Goal: Task Accomplishment & Management: Complete application form

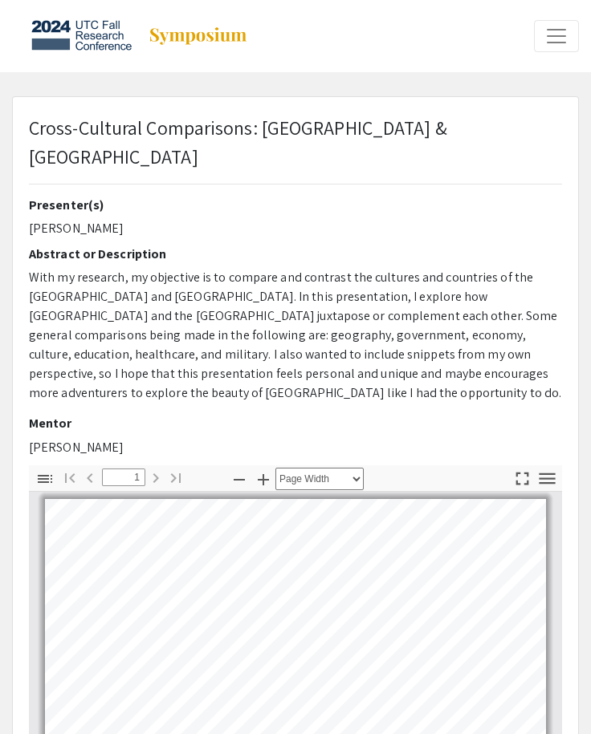
select select "page-width"
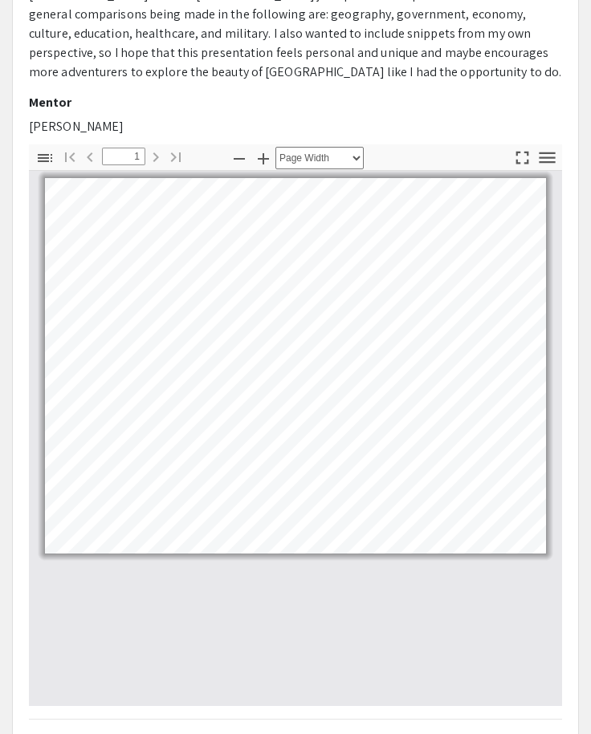
click at [315, 611] on div at bounding box center [295, 437] width 533 height 535
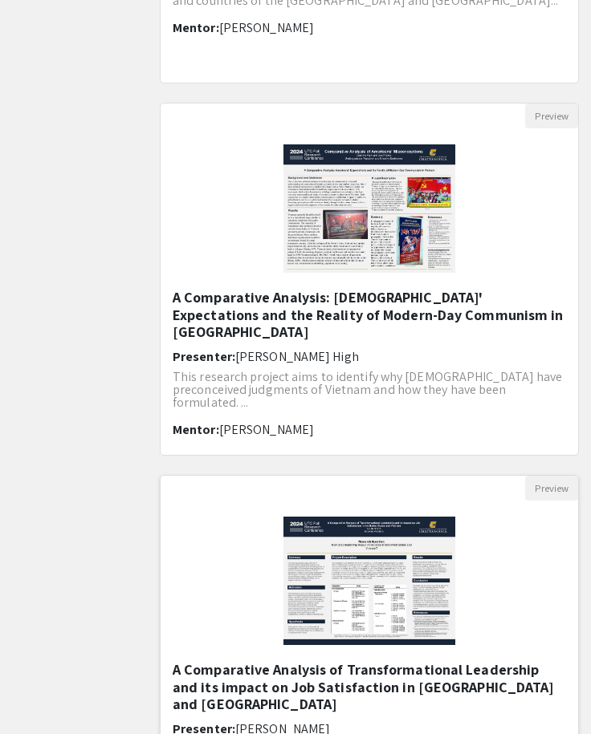
scroll to position [1364, 0]
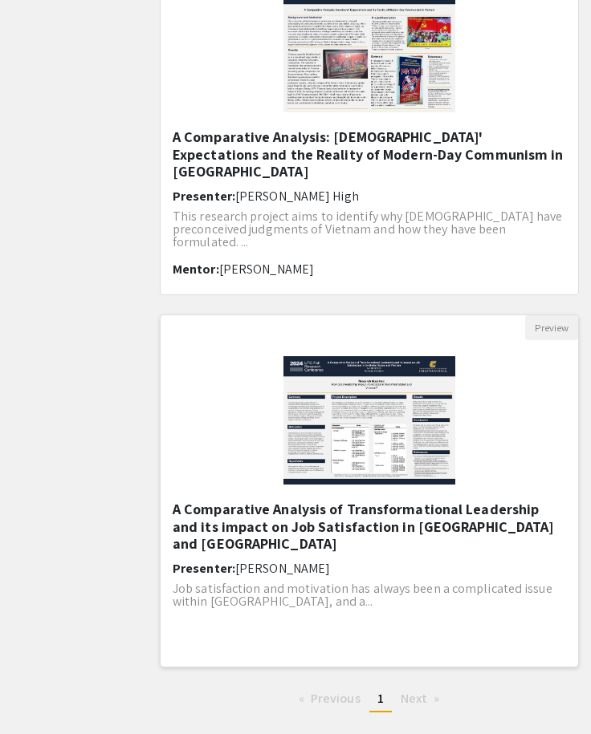
click at [228, 522] on h5 "A Comparative Analysis of Transformational Leadership and its impact on Job Sat…" at bounding box center [369, 527] width 393 height 52
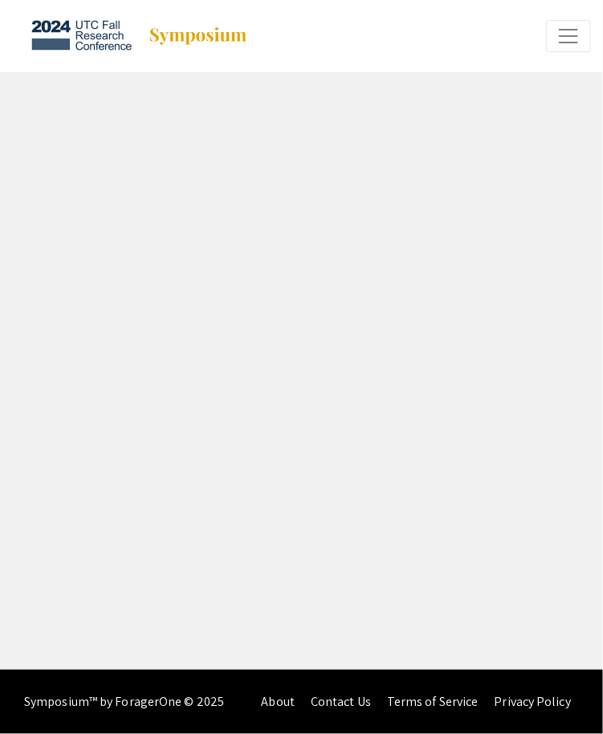
select select "custom"
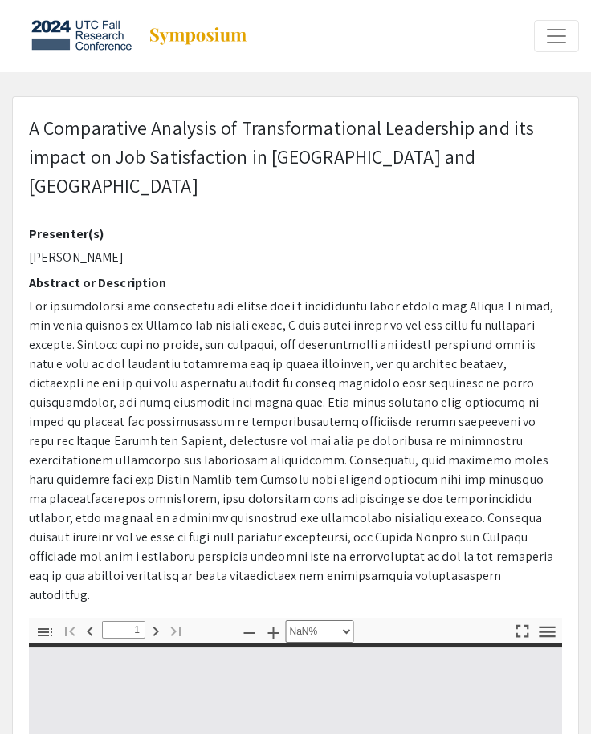
type input "0"
select select "custom"
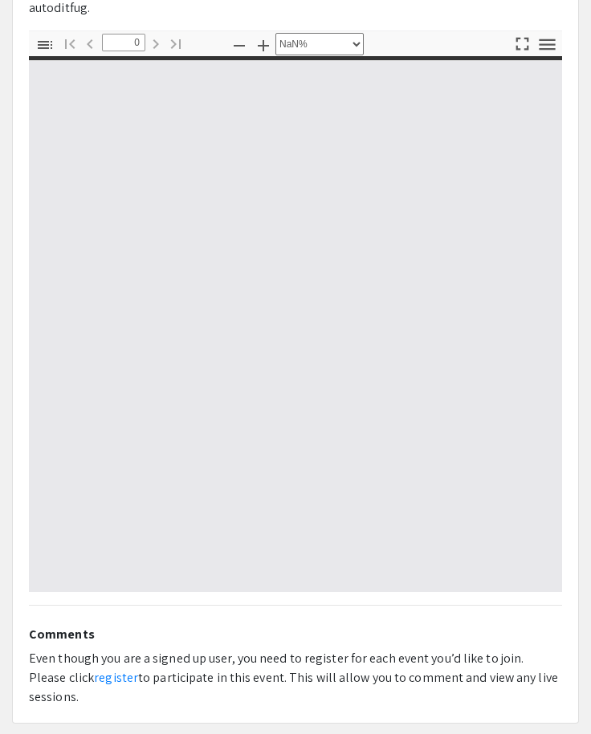
scroll to position [595, 0]
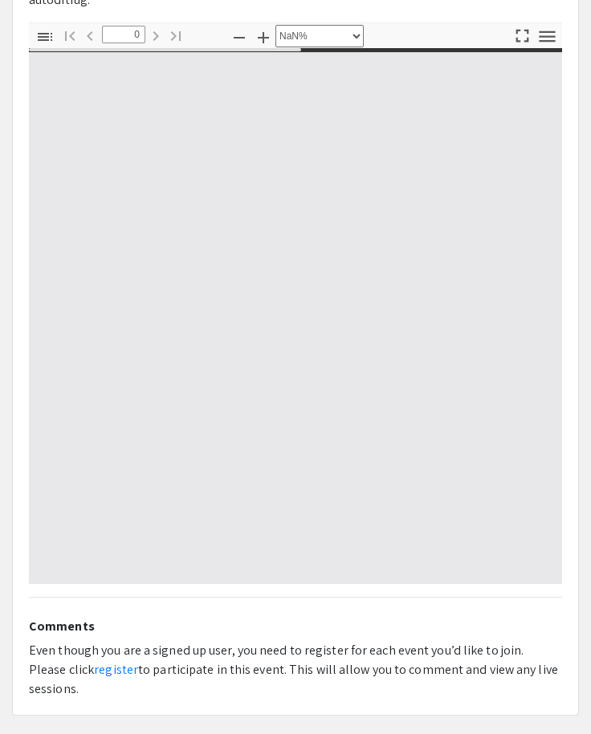
type input "1"
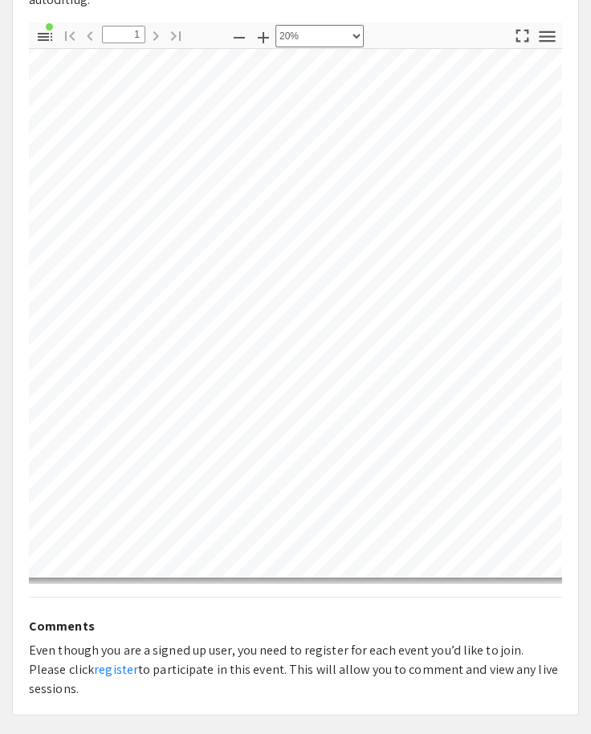
scroll to position [33, 120]
select select "page-width"
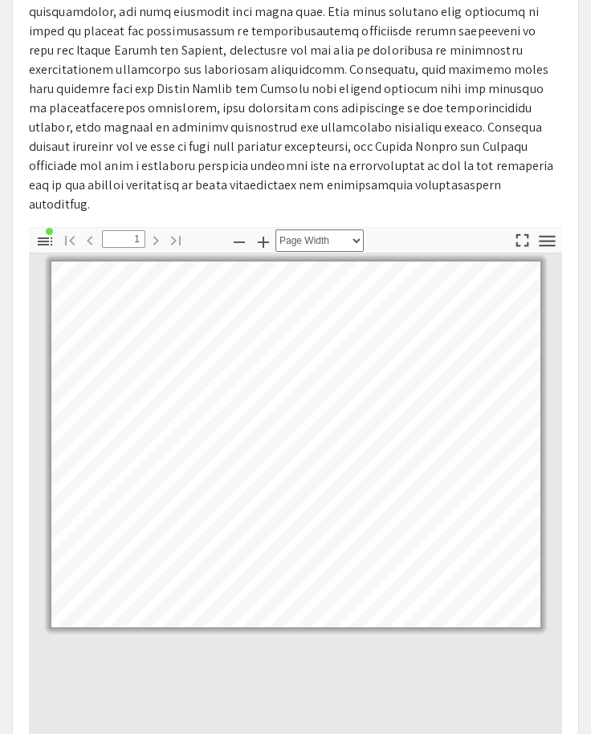
scroll to position [355, 0]
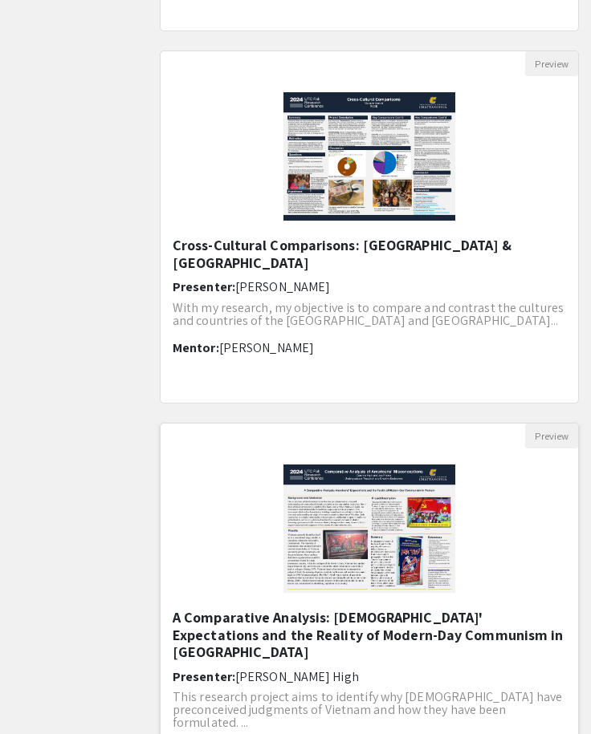
scroll to position [963, 0]
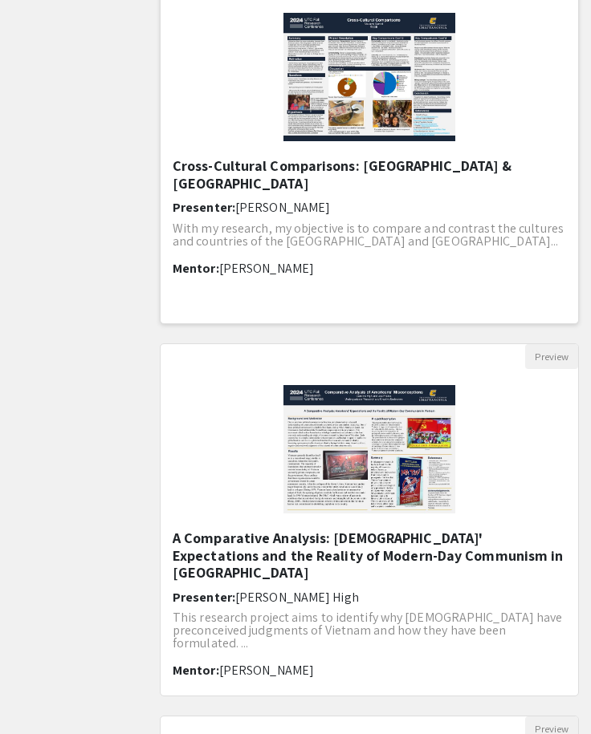
click at [264, 166] on h5 "Cross-Cultural Comparisons: [GEOGRAPHIC_DATA] & [GEOGRAPHIC_DATA]" at bounding box center [369, 174] width 393 height 35
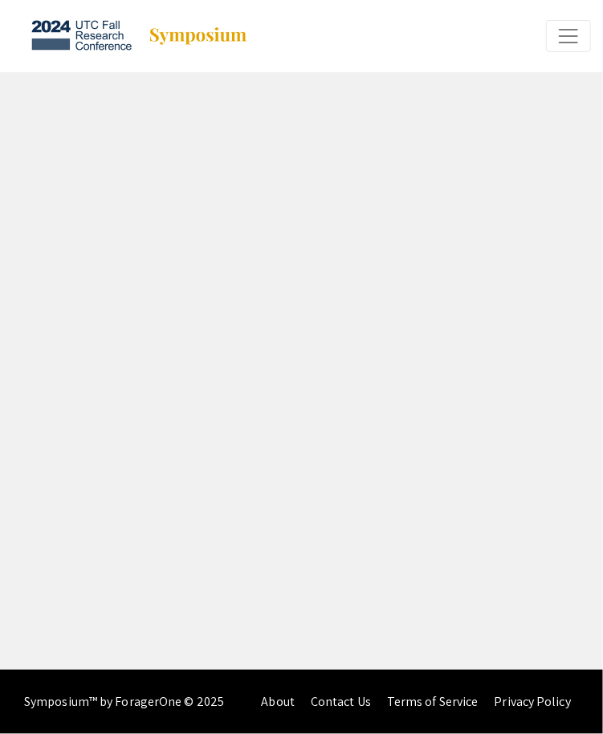
select select "custom"
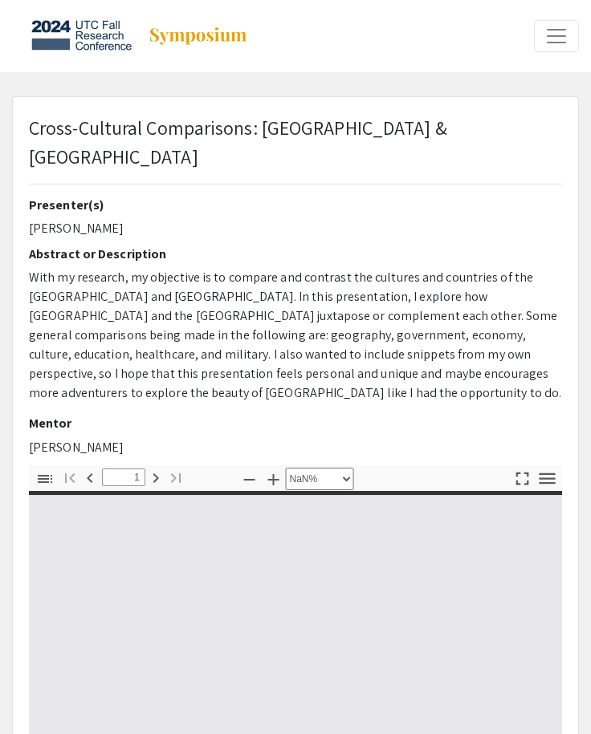
type input "0"
select select "custom"
type input "1"
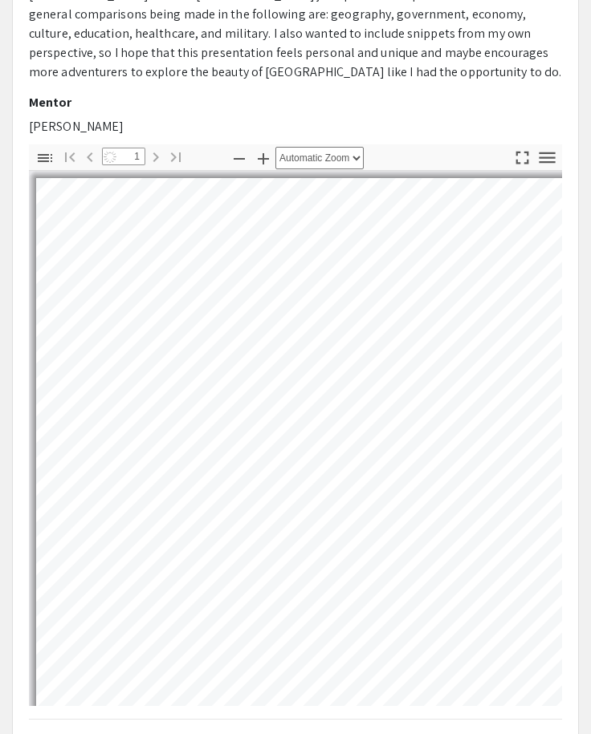
select select "page-width"
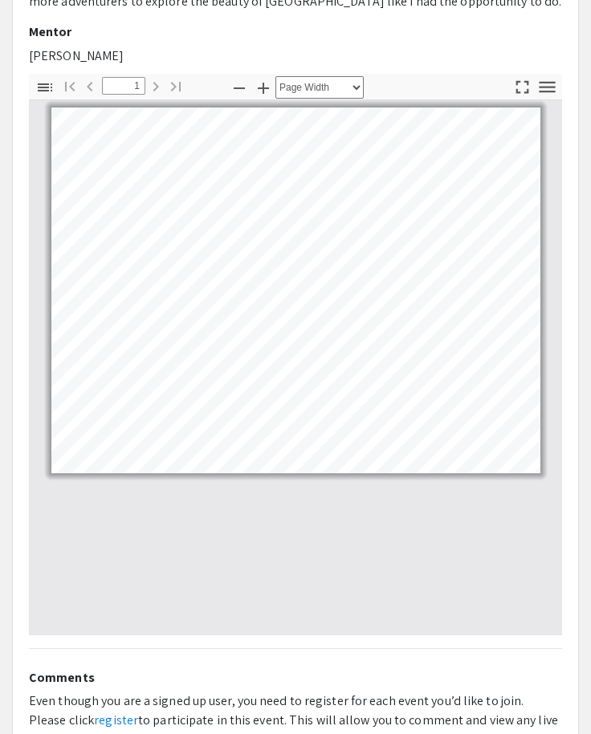
scroll to position [302, 0]
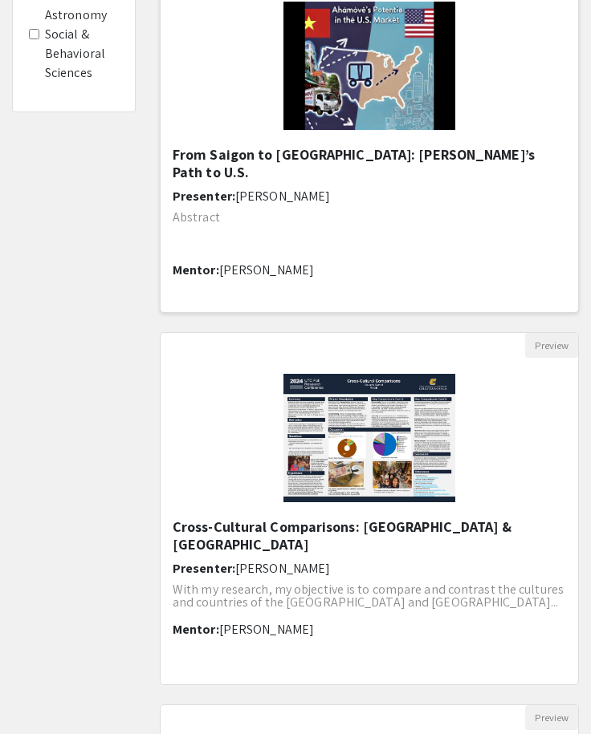
scroll to position [642, 0]
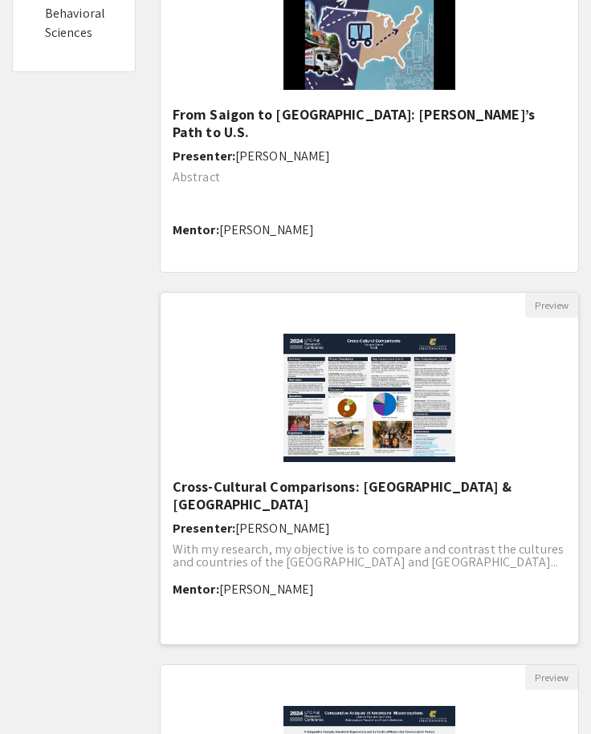
click at [324, 489] on h5 "Cross-Cultural Comparisons: [GEOGRAPHIC_DATA] & [GEOGRAPHIC_DATA]" at bounding box center [369, 495] width 393 height 35
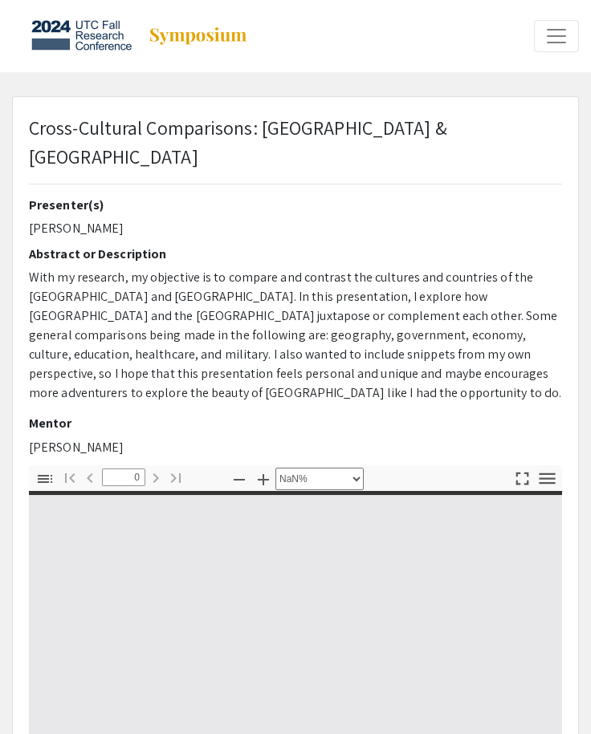
select select "auto"
type input "1"
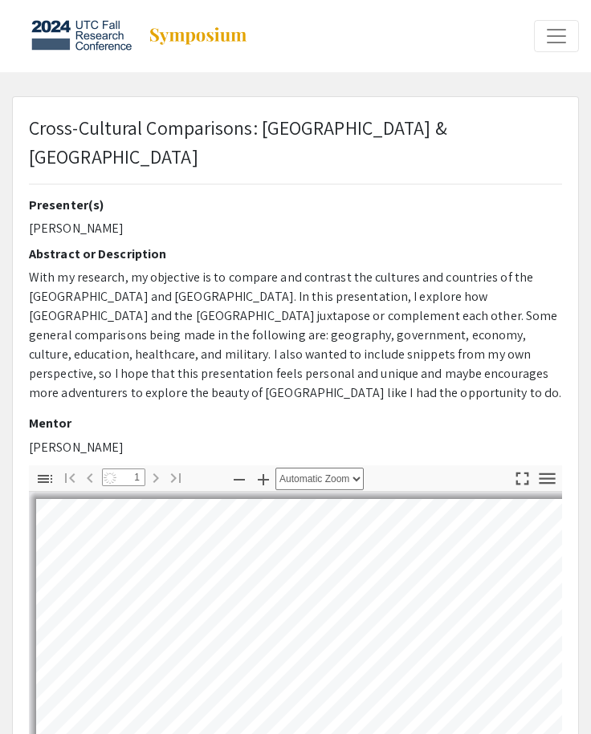
select select "page-width"
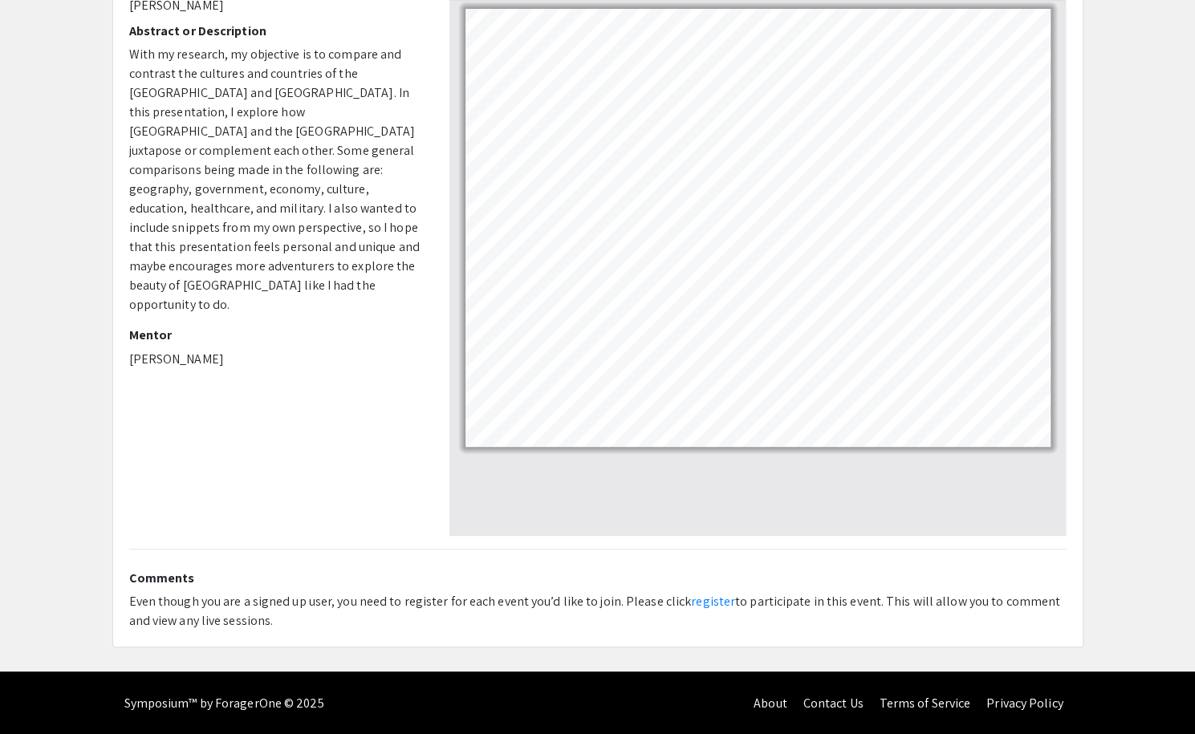
scroll to position [114, 0]
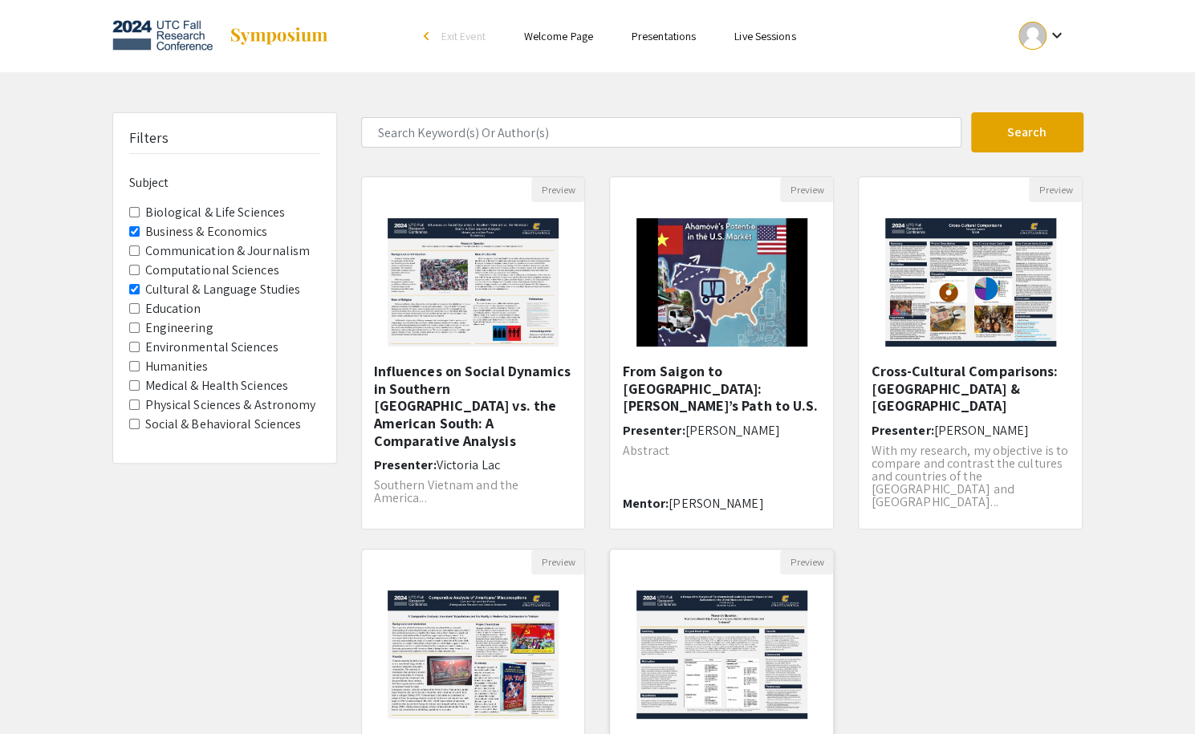
click at [590, 623] on img "Open Presentation <p>A Comparative Analysis of Transformational Leadership and …" at bounding box center [721, 655] width 203 height 160
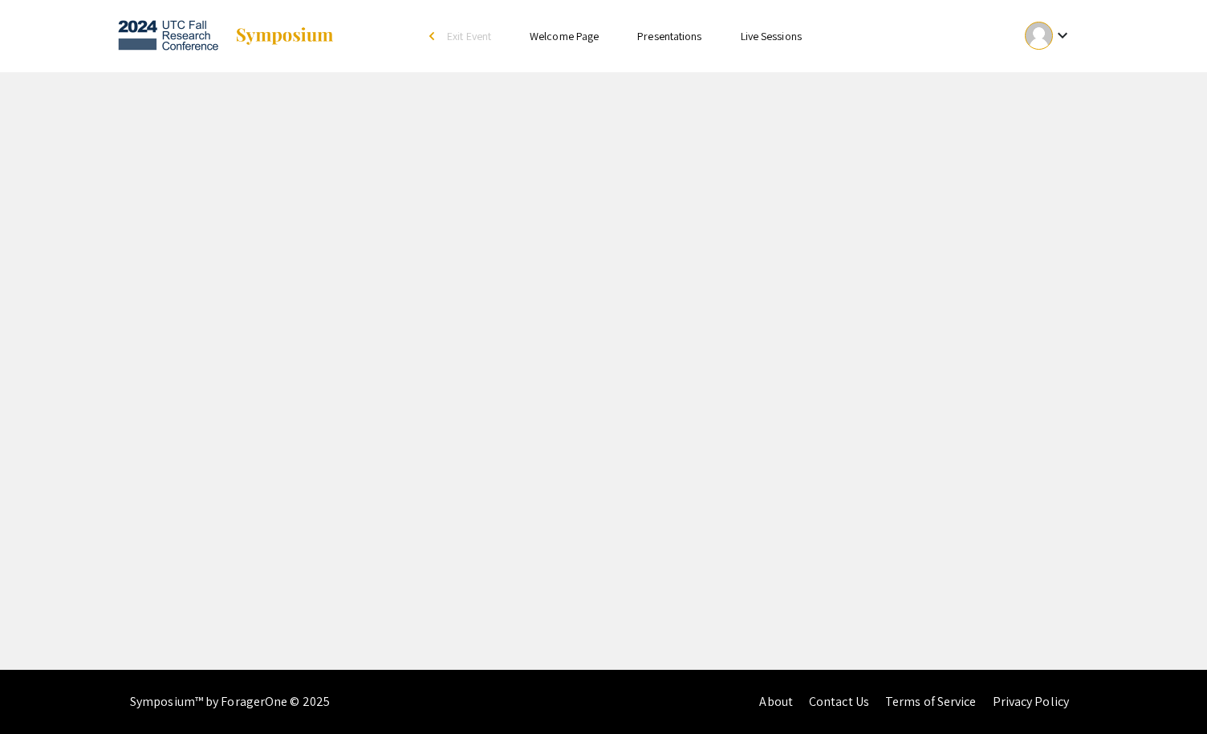
select select "custom"
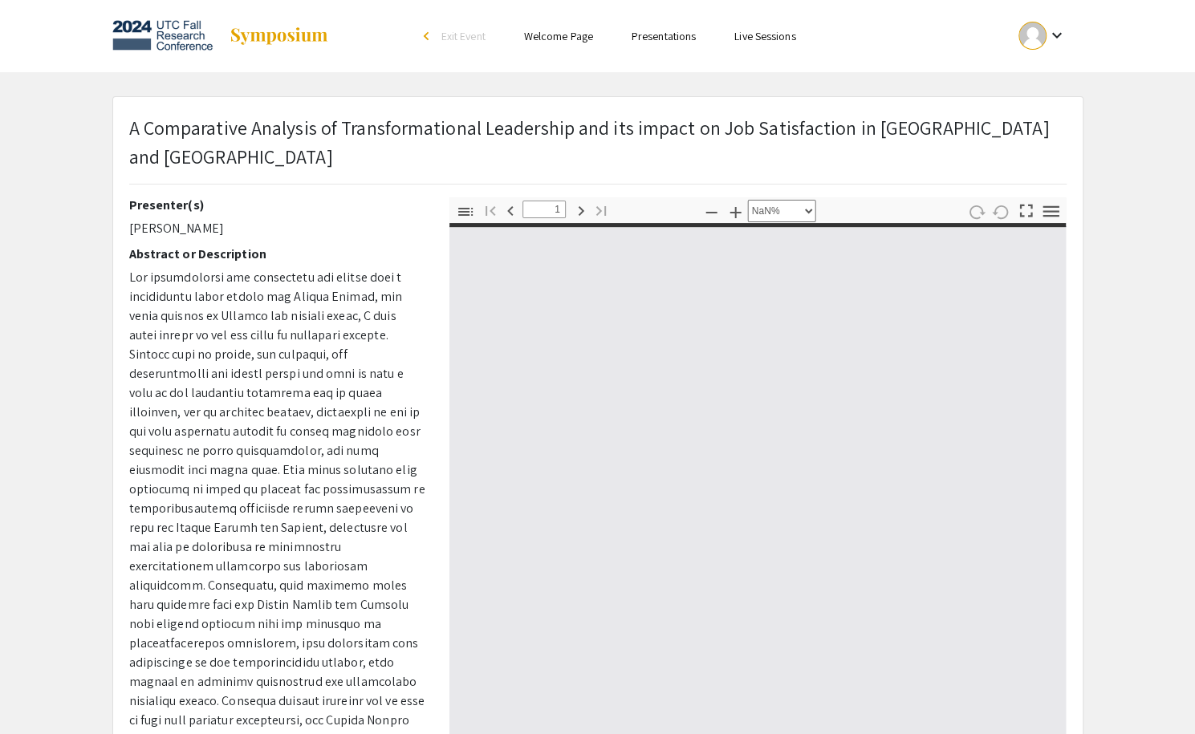
type input "0"
select select "auto"
type input "1"
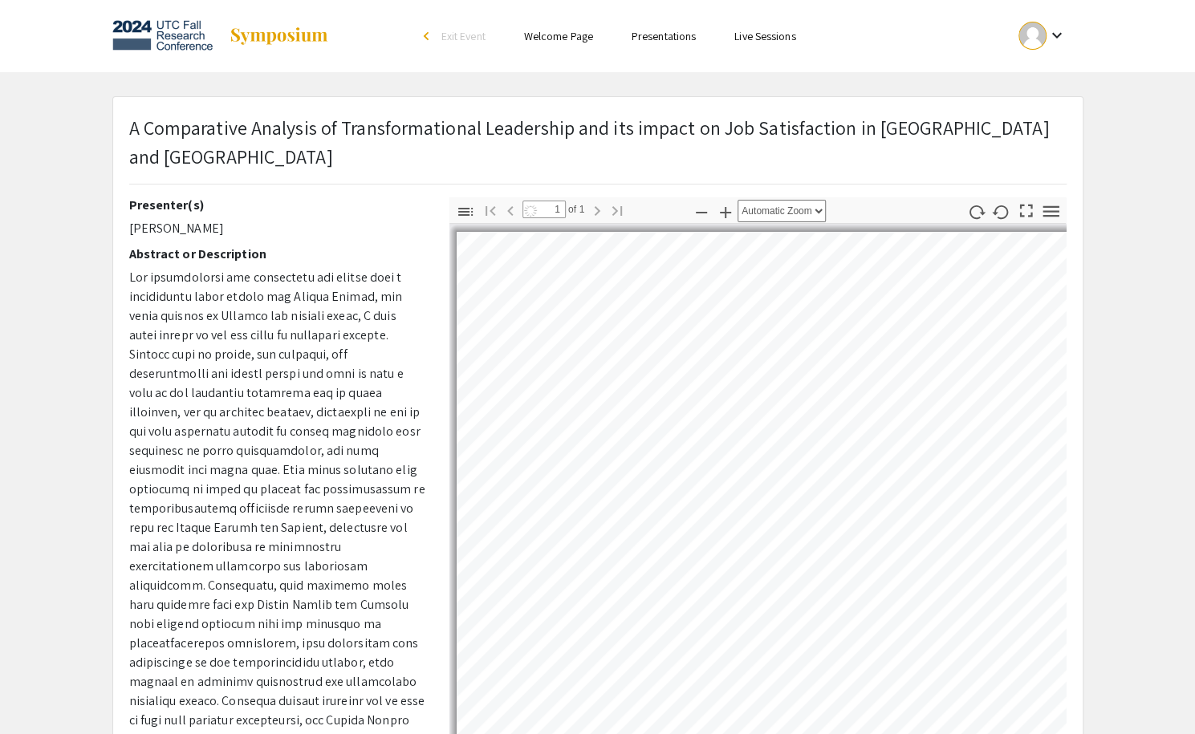
select select "page-width"
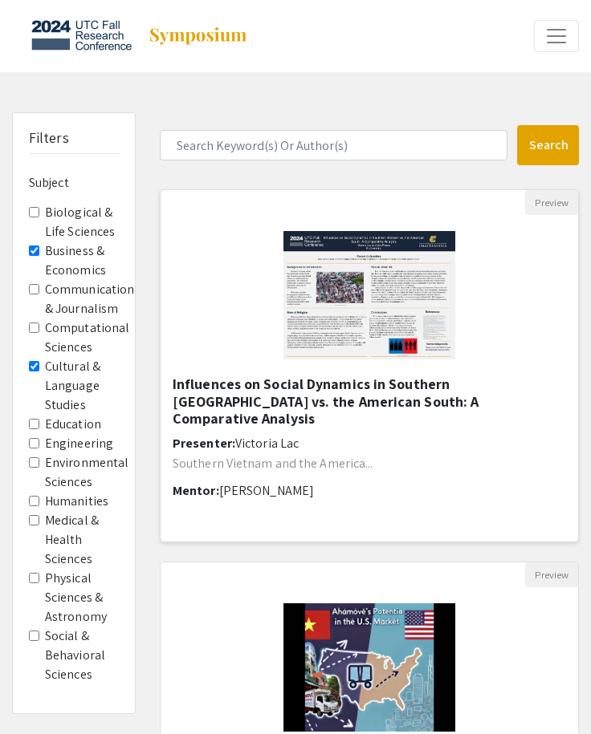
click at [232, 376] on h5 "Influences on Social Dynamics in Southern [GEOGRAPHIC_DATA] vs. the American So…" at bounding box center [369, 402] width 393 height 52
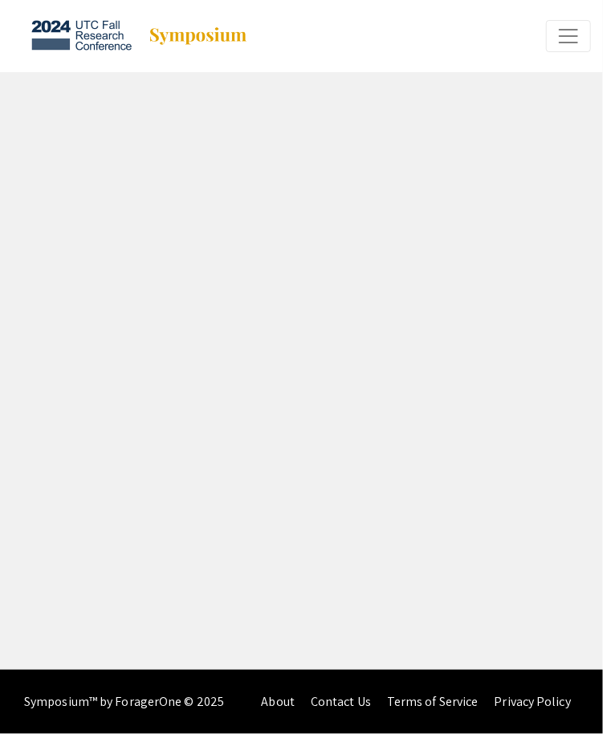
select select "custom"
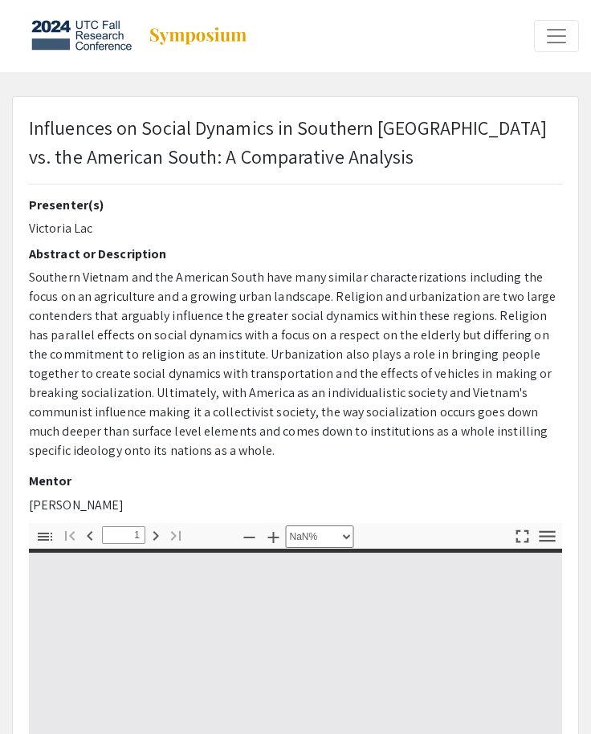
type input "0"
select select "auto"
type input "1"
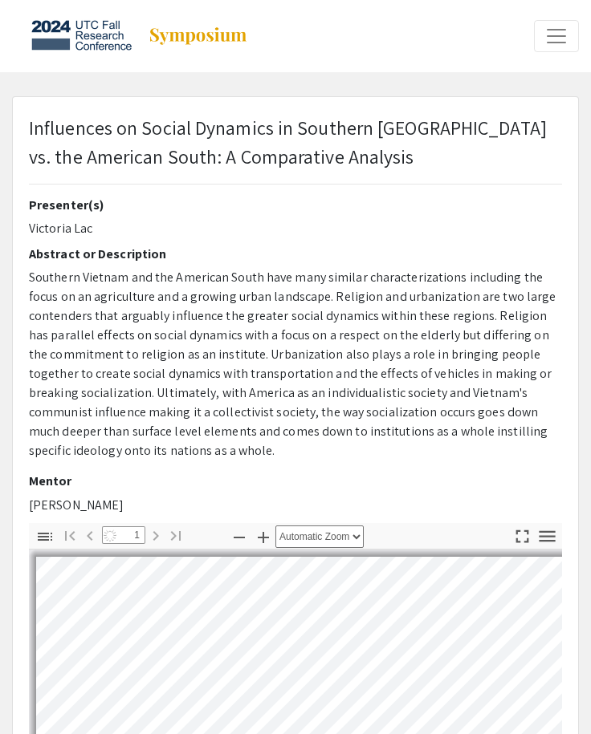
select select "custom"
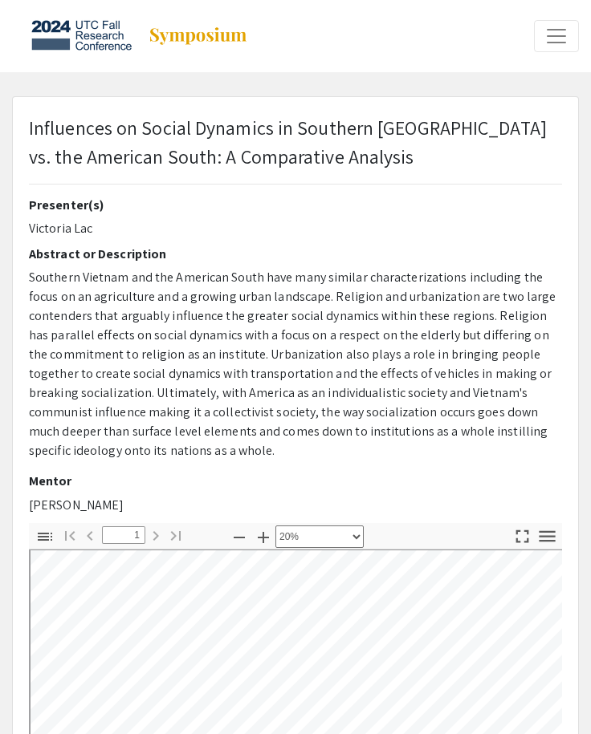
scroll to position [321, 0]
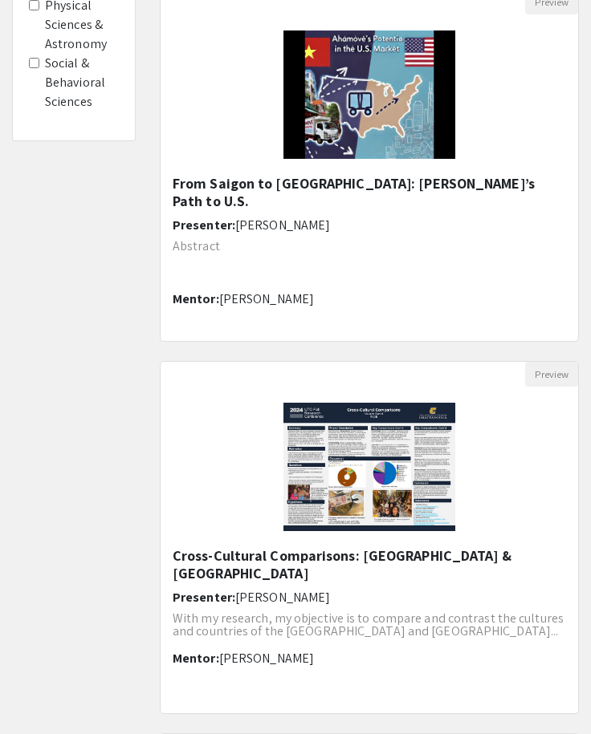
scroll to position [722, 0]
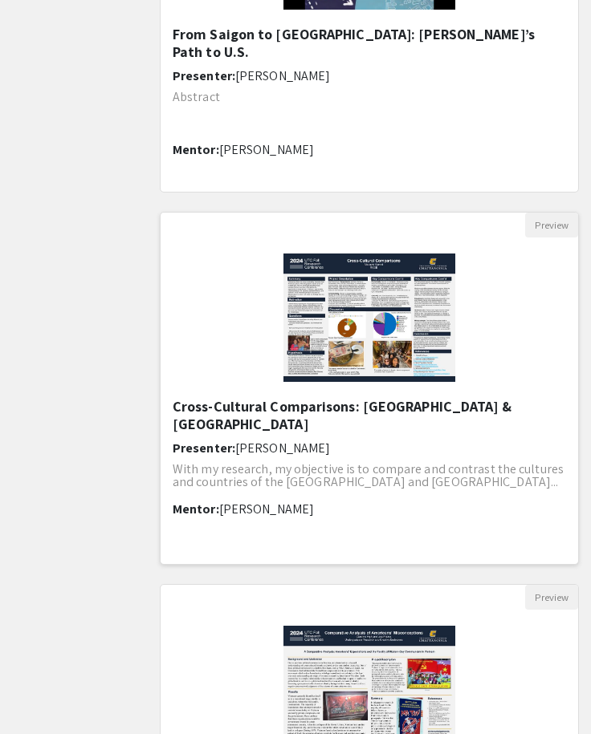
click at [272, 463] on p "With my research, my objective is to compare and contrast the cultures and coun…" at bounding box center [369, 476] width 393 height 26
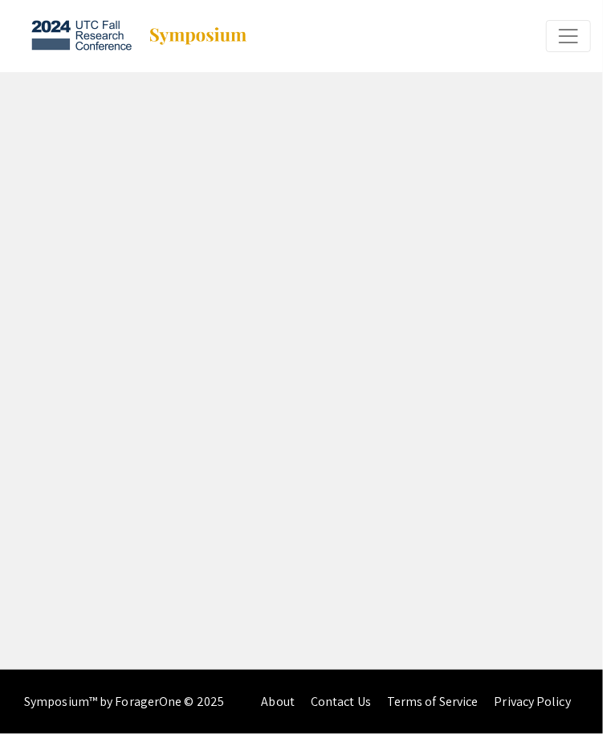
select select "custom"
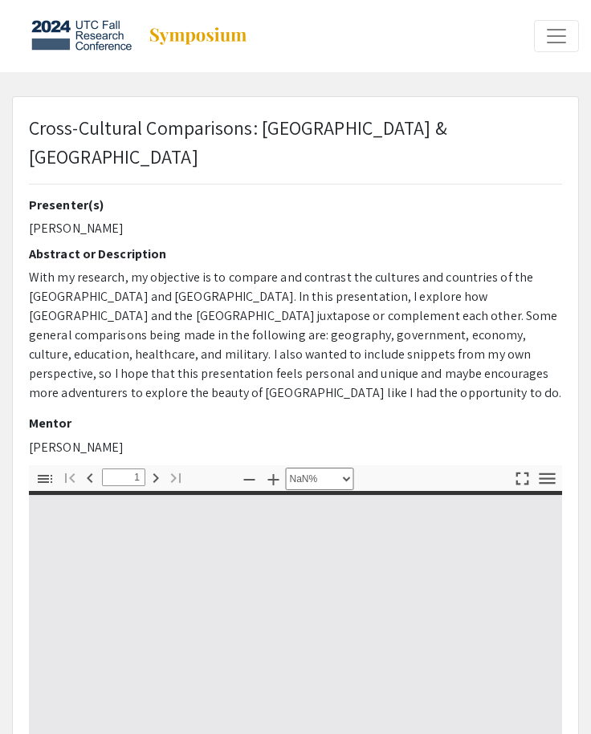
type input "0"
select select "custom"
type input "1"
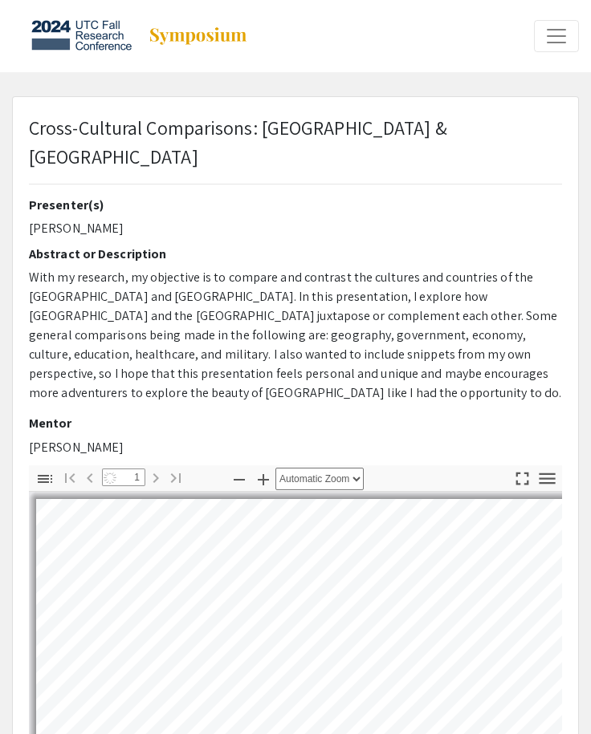
select select "page-width"
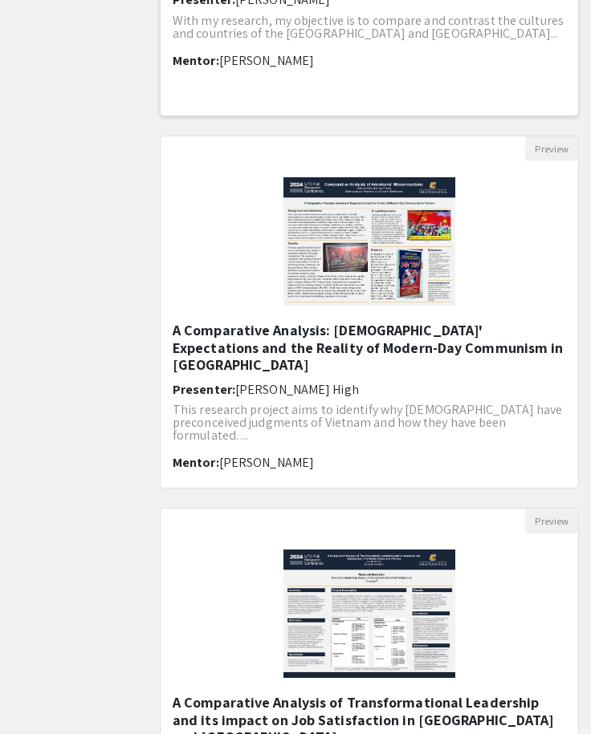
scroll to position [1204, 0]
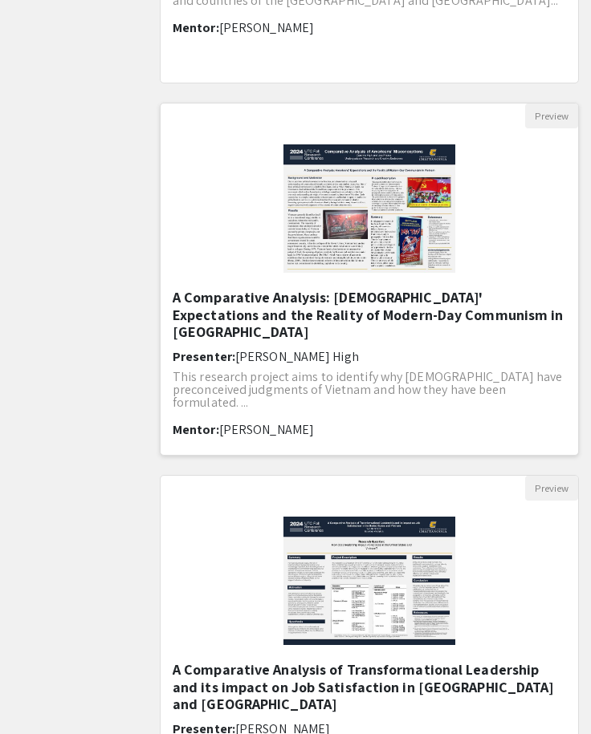
click at [286, 371] on p "This research project aims to identify why [DEMOGRAPHIC_DATA] have preconceived…" at bounding box center [369, 390] width 393 height 39
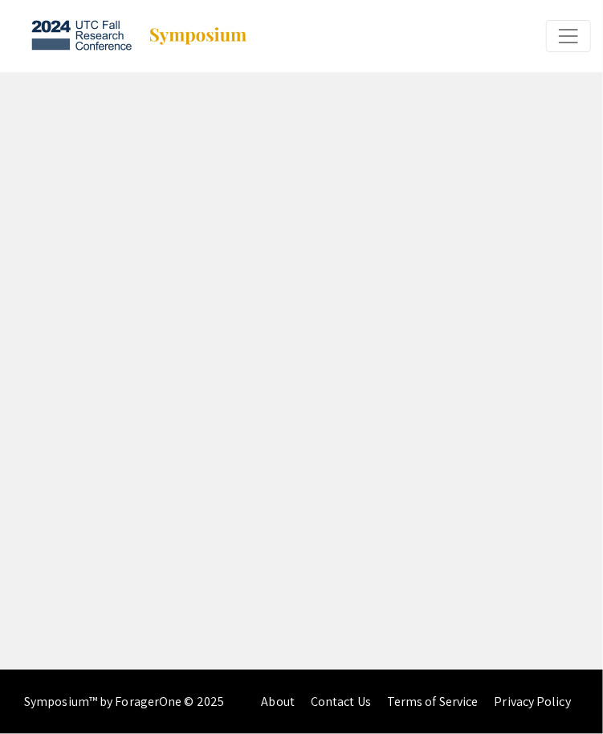
select select "custom"
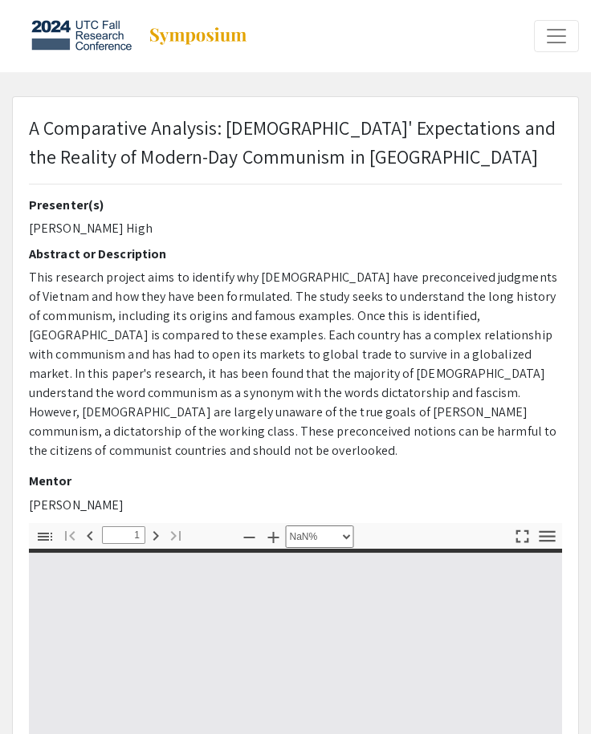
type input "0"
select select "custom"
type input "1"
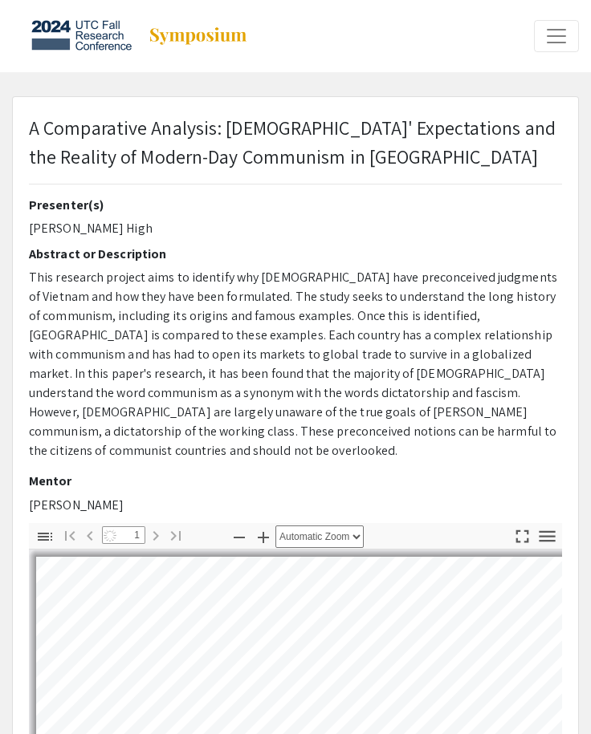
select select "custom"
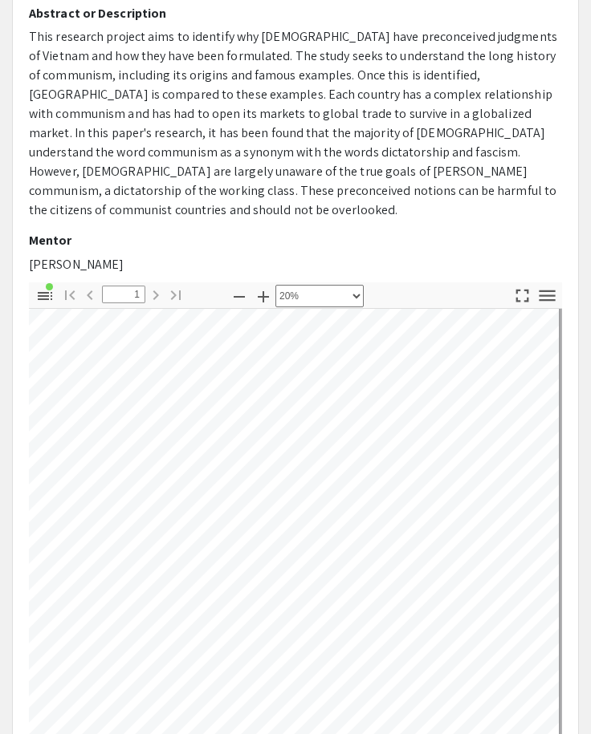
scroll to position [46, 232]
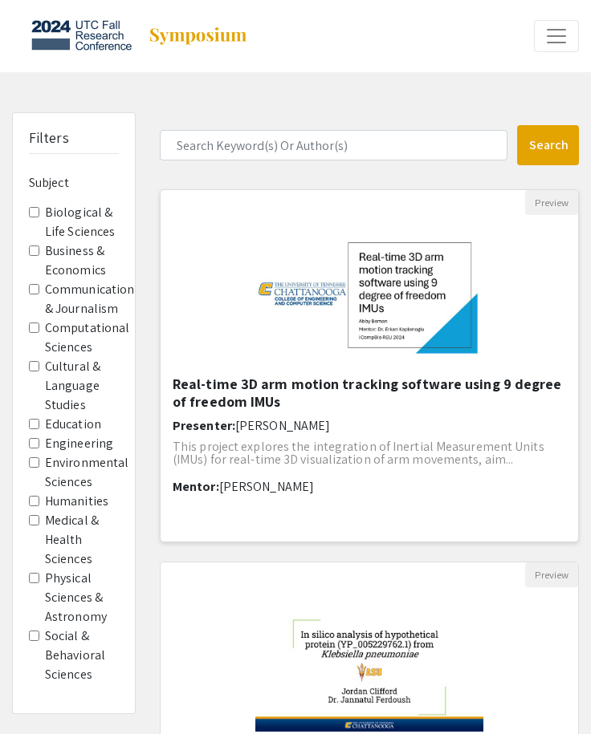
scroll to position [321, 0]
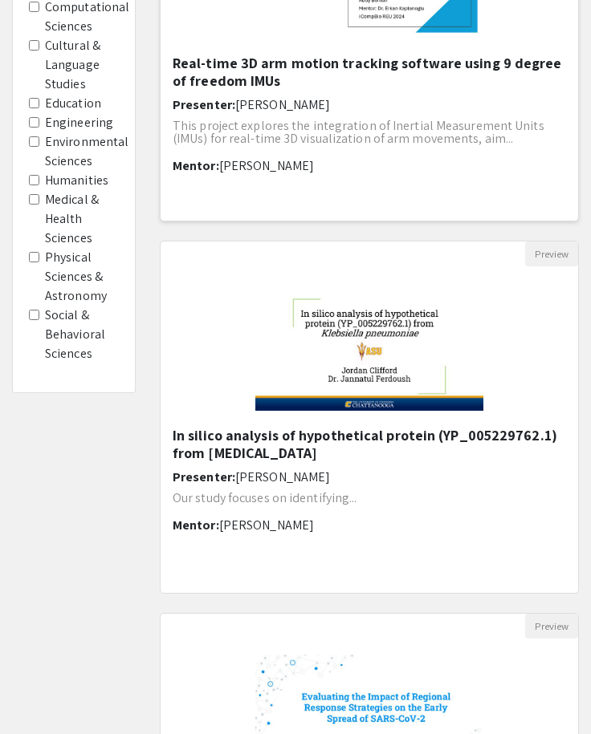
click at [250, 107] on span "[PERSON_NAME]" at bounding box center [282, 104] width 95 height 17
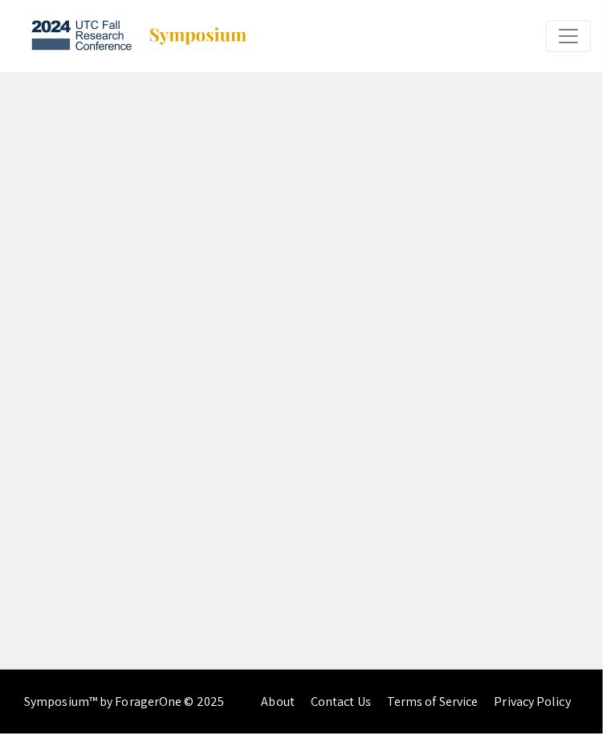
select select "custom"
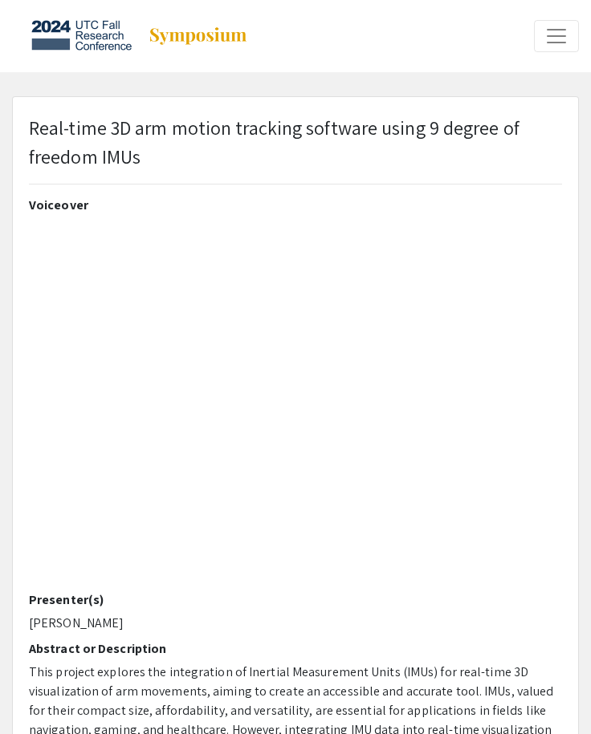
type input "0"
select select "custom"
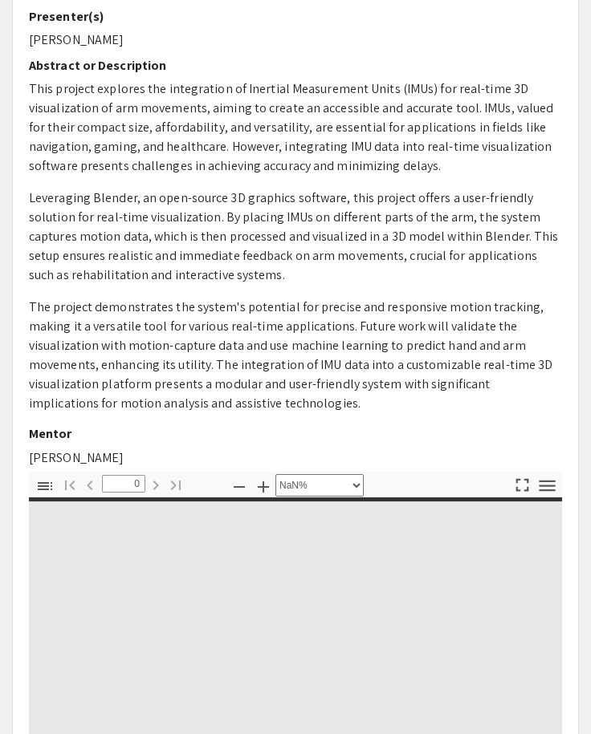
scroll to position [321, 0]
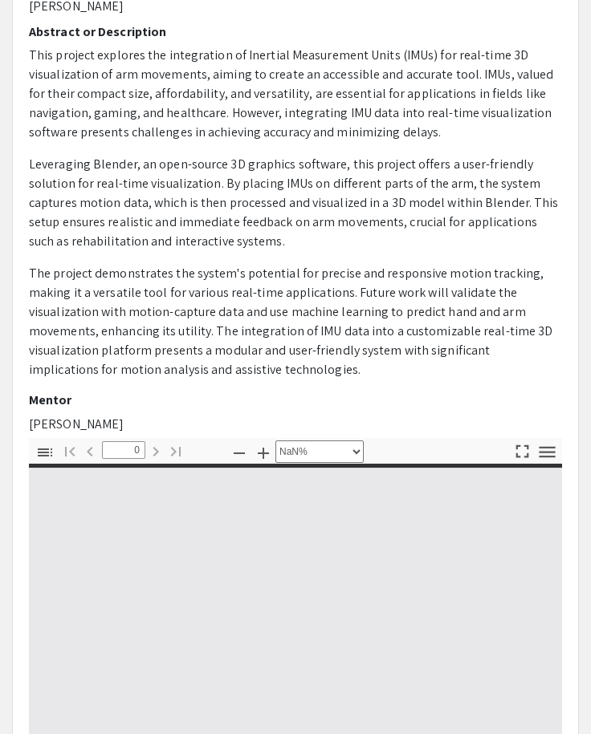
type input "1"
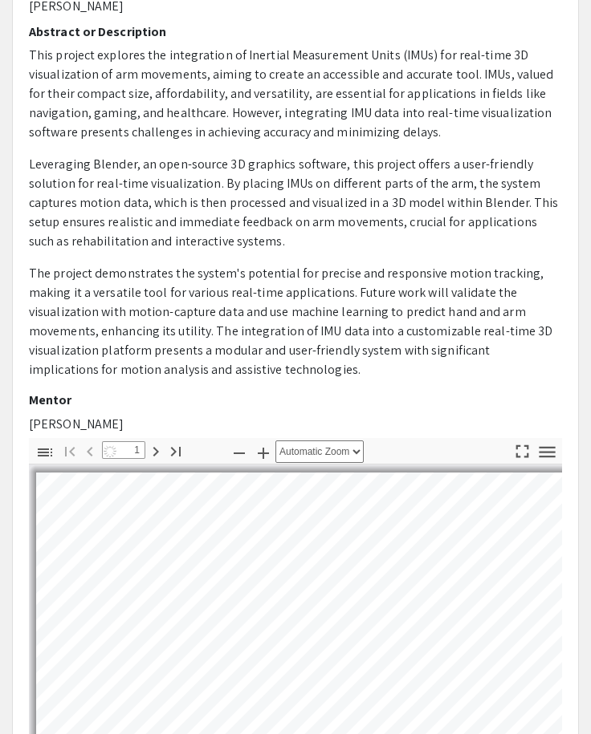
scroll to position [0, 0]
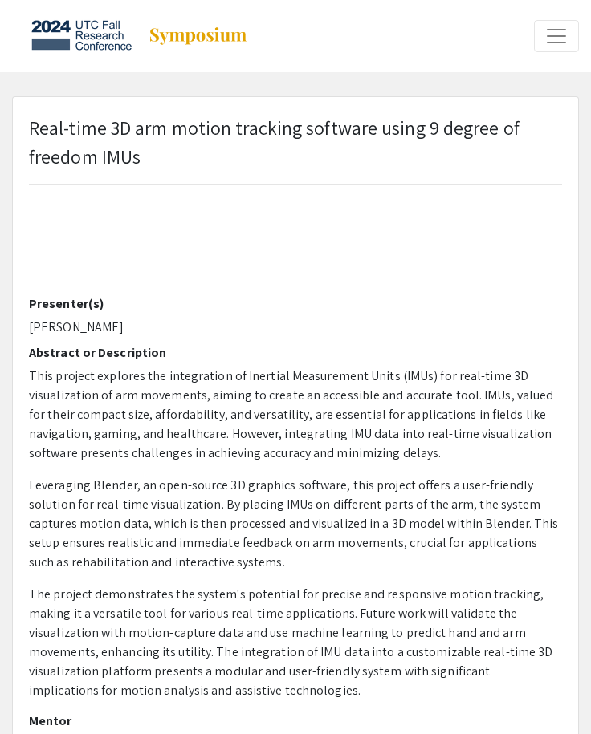
select select "auto"
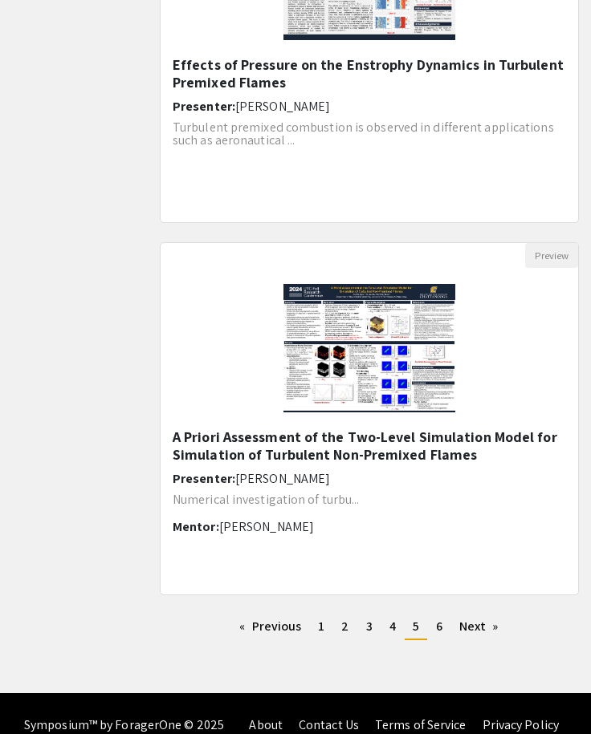
scroll to position [1831, 0]
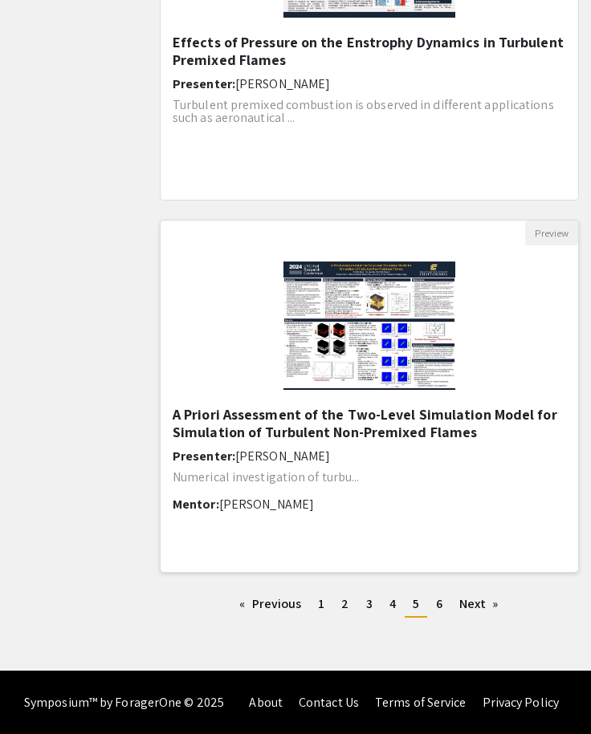
click at [265, 426] on h5 "A Priori Assessment of the Two-Level Simulation Model for Simulation of Turbule…" at bounding box center [369, 423] width 393 height 35
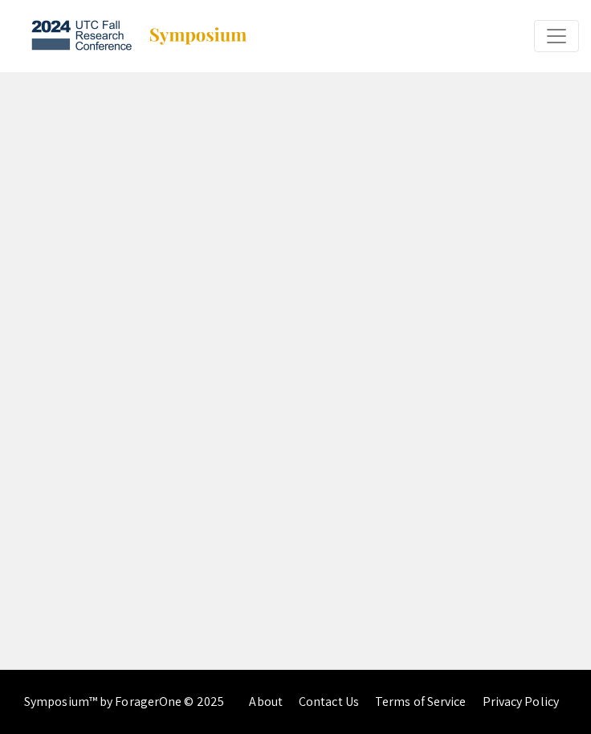
select select "custom"
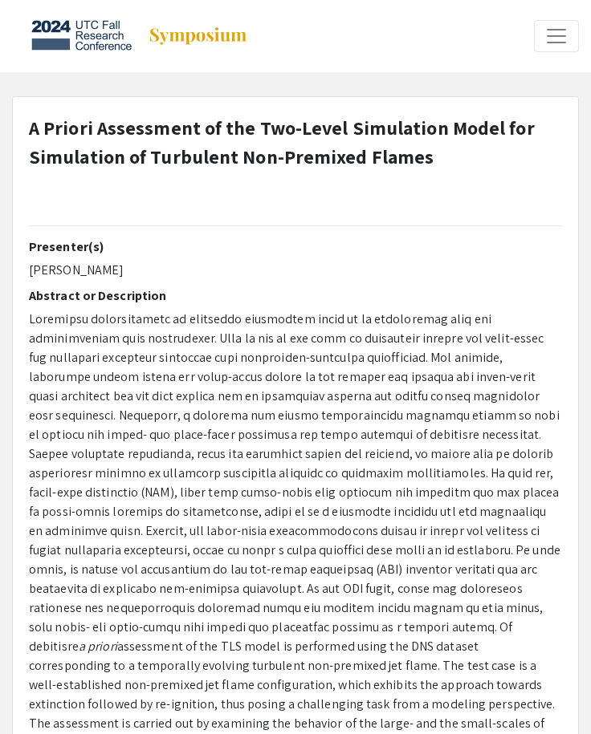
type input "0"
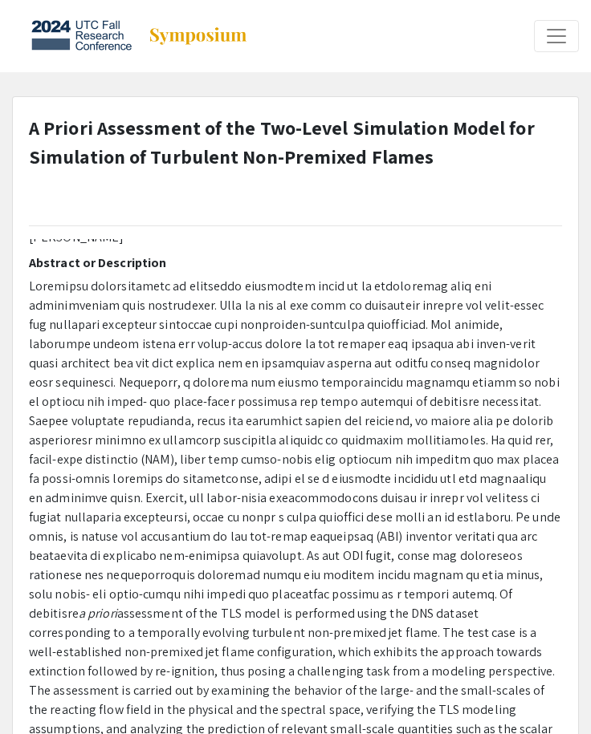
select select "auto"
type input "1"
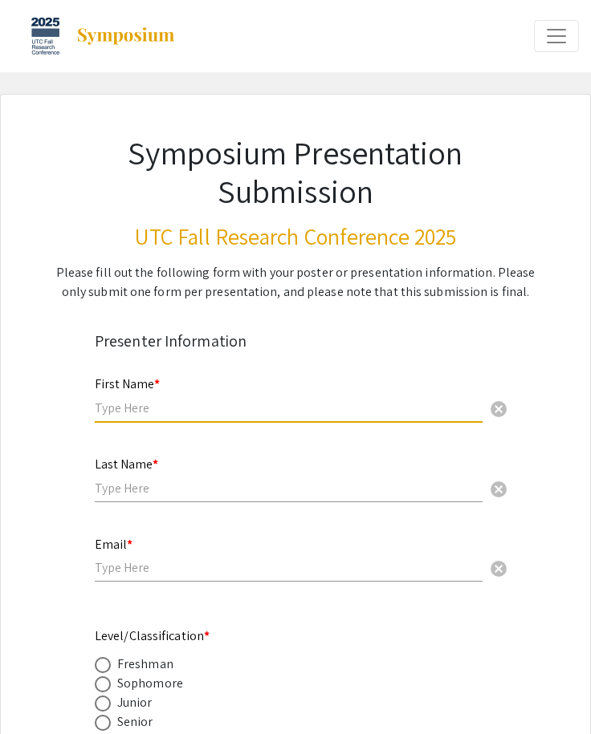
click at [146, 408] on input "text" at bounding box center [289, 408] width 388 height 17
type input "Mandy"
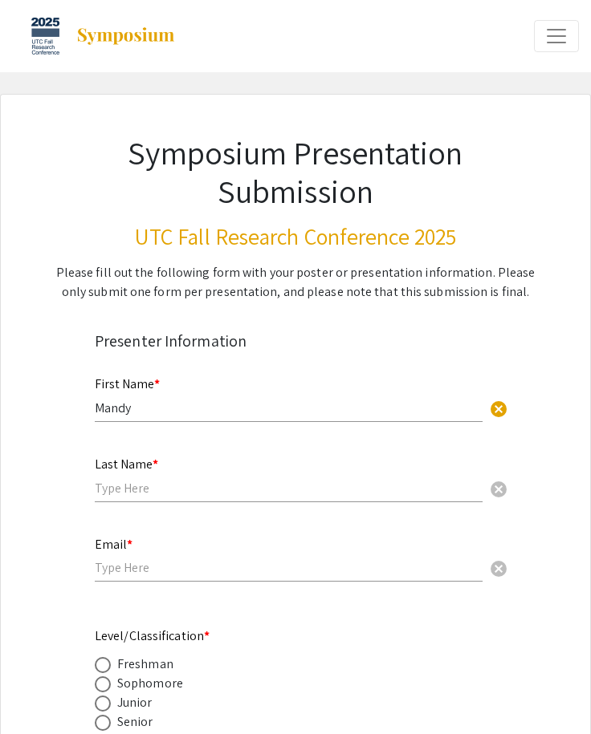
click at [156, 474] on div "Last Name * cancel" at bounding box center [289, 471] width 388 height 61
click at [156, 493] on input "text" at bounding box center [289, 488] width 388 height 17
type input "[PERSON_NAME]"
click at [160, 569] on input "email" at bounding box center [289, 567] width 388 height 17
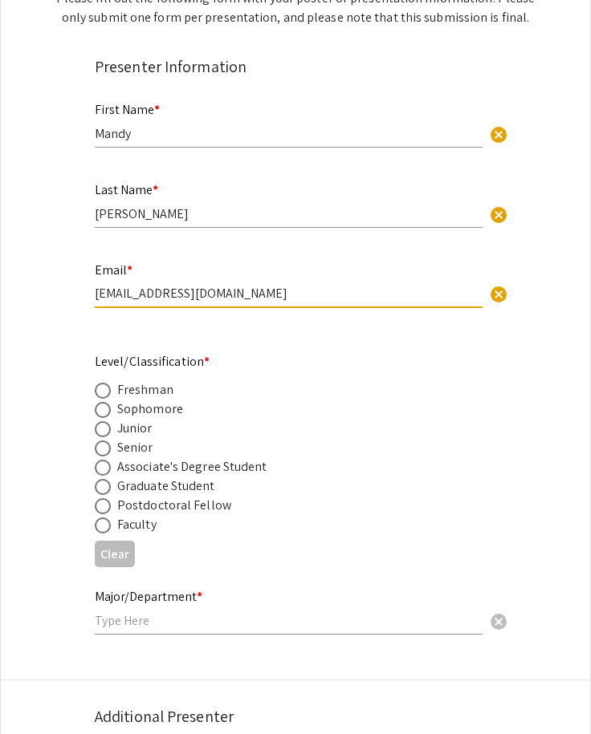
scroll to position [321, 0]
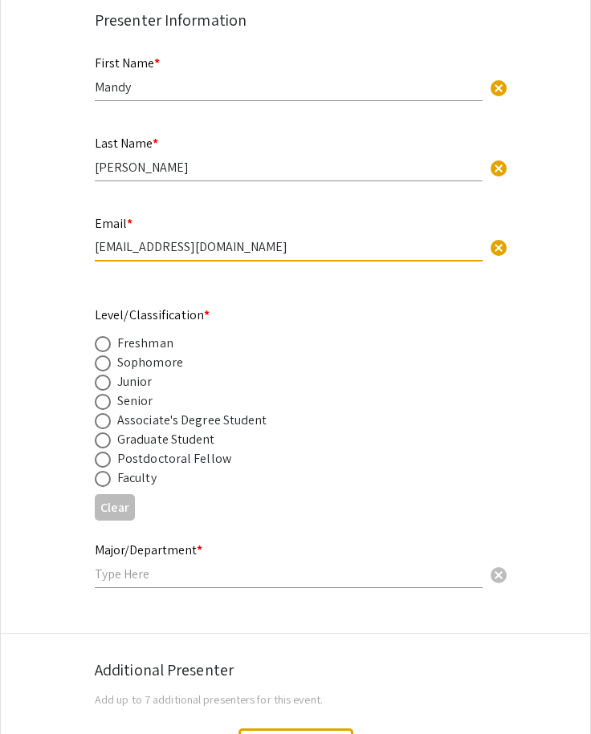
type input "[EMAIL_ADDRESS][DOMAIN_NAME]"
click at [112, 406] on label at bounding box center [106, 402] width 22 height 16
click at [111, 406] on input "radio" at bounding box center [103, 402] width 16 height 16
radio input "true"
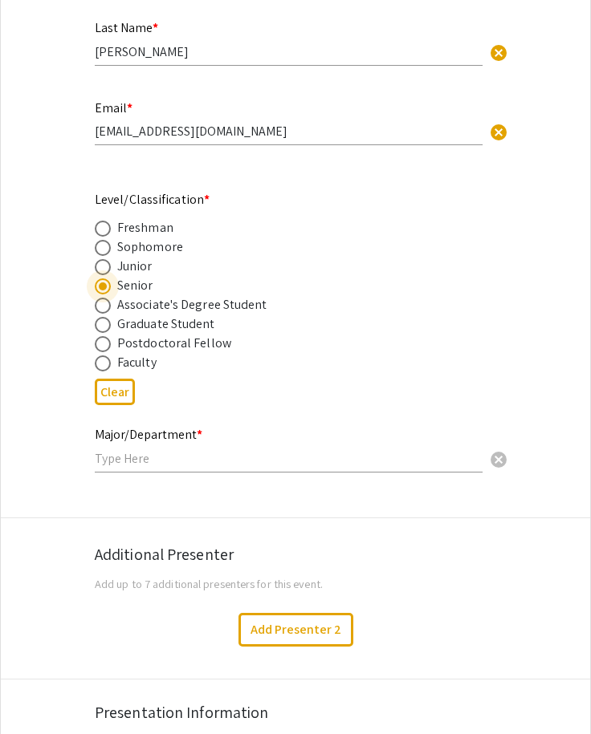
scroll to position [481, 0]
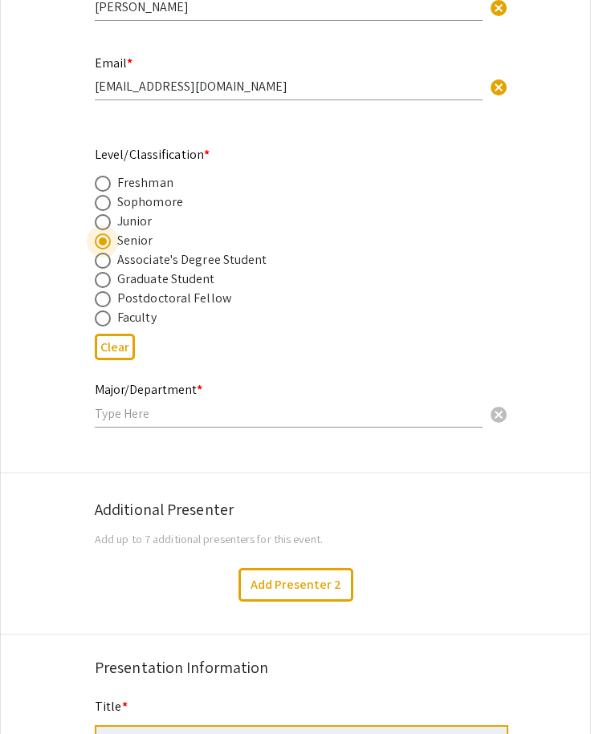
click at [164, 413] on input "text" at bounding box center [289, 413] width 388 height 17
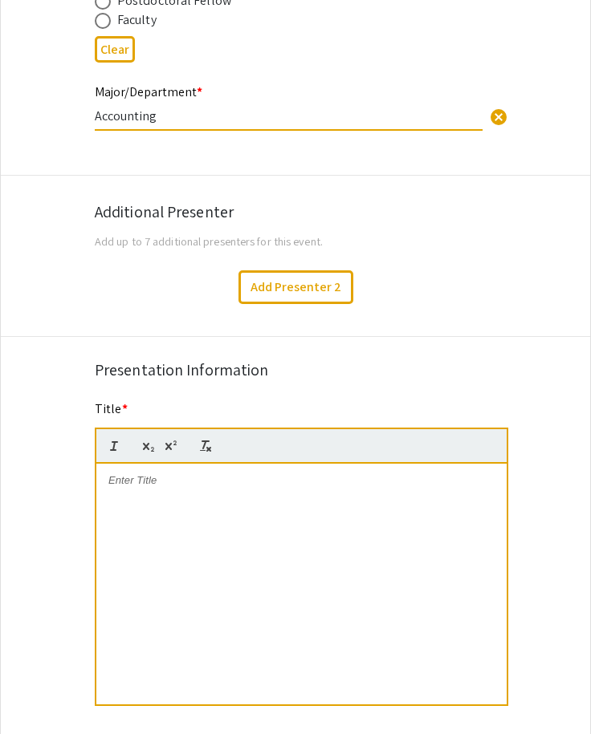
scroll to position [802, 0]
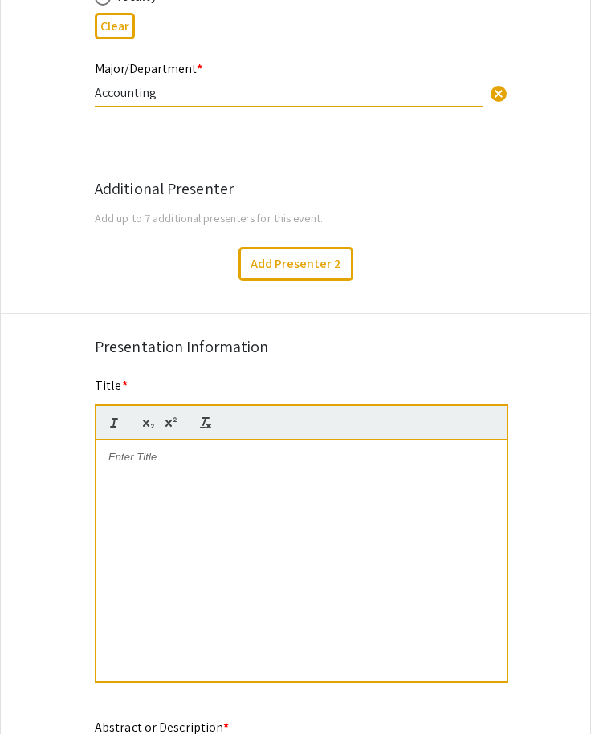
type input "Accounting"
click at [165, 475] on div at bounding box center [301, 561] width 410 height 241
click at [117, 474] on div at bounding box center [301, 561] width 410 height 241
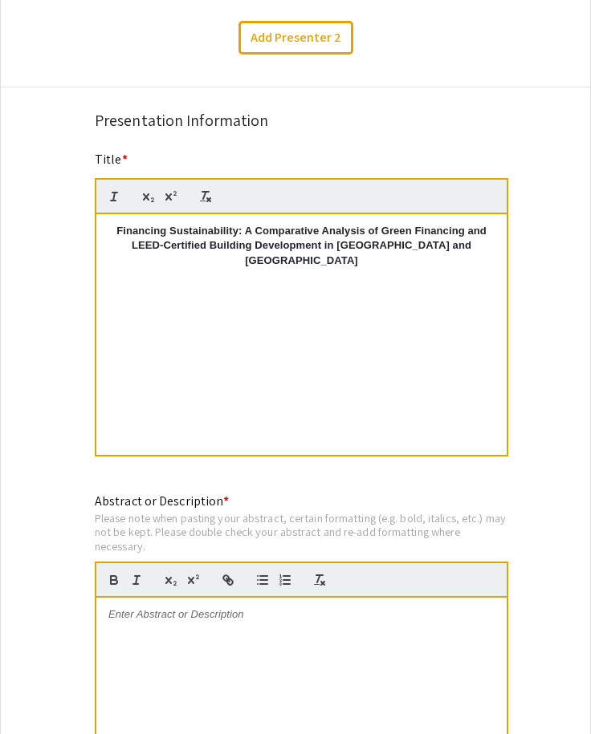
scroll to position [1123, 0]
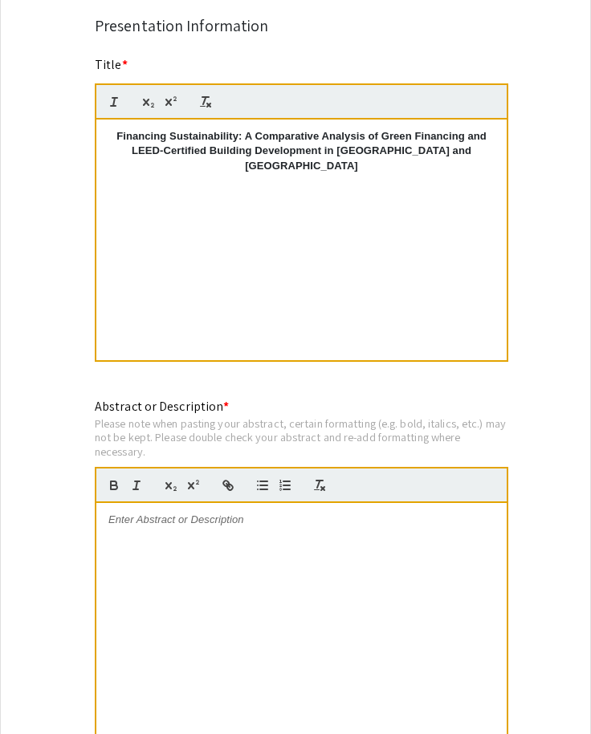
click at [151, 524] on p at bounding box center [301, 520] width 386 height 14
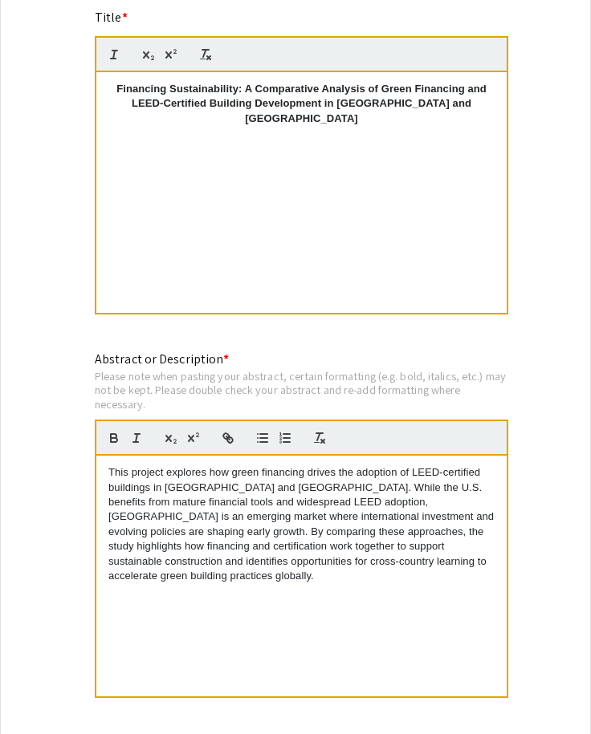
scroll to position [1204, 0]
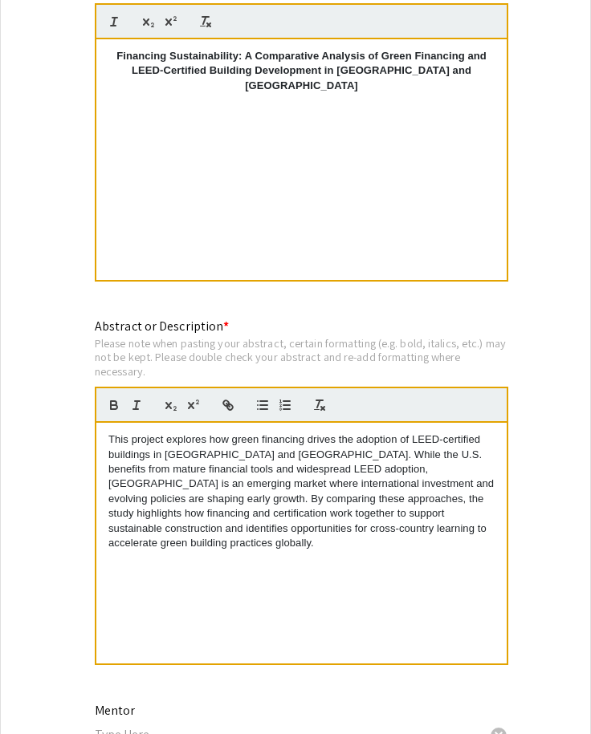
click at [242, 442] on p "This project explores how green financing drives the adoption of LEED-certified…" at bounding box center [301, 492] width 386 height 119
click at [189, 438] on p "This project explores how green financing drives the adoption of LEED-certified…" at bounding box center [301, 492] width 386 height 119
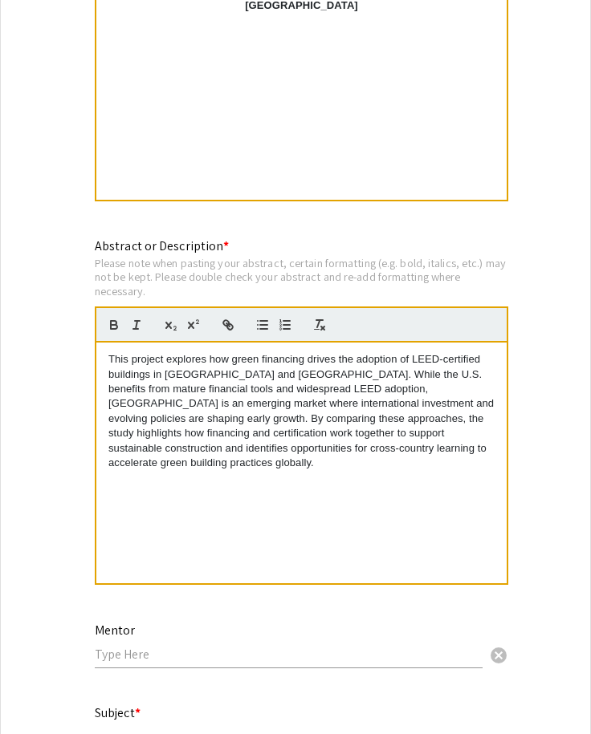
click at [186, 373] on p "This project explores how green financing drives the adoption of LEED-certified…" at bounding box center [301, 411] width 386 height 119
drag, startPoint x: 316, startPoint y: 379, endPoint x: 320, endPoint y: 392, distance: 13.5
click at [317, 379] on p "This project explores how green financing drives the adoption of LEED-certified…" at bounding box center [301, 411] width 386 height 119
click at [106, 360] on div "This project explores how green financing drives the adoption of LEED-certified…" at bounding box center [301, 463] width 410 height 241
click at [462, 378] on p "This project explores how green financing drives the adoption of LEED-certified…" at bounding box center [301, 411] width 386 height 119
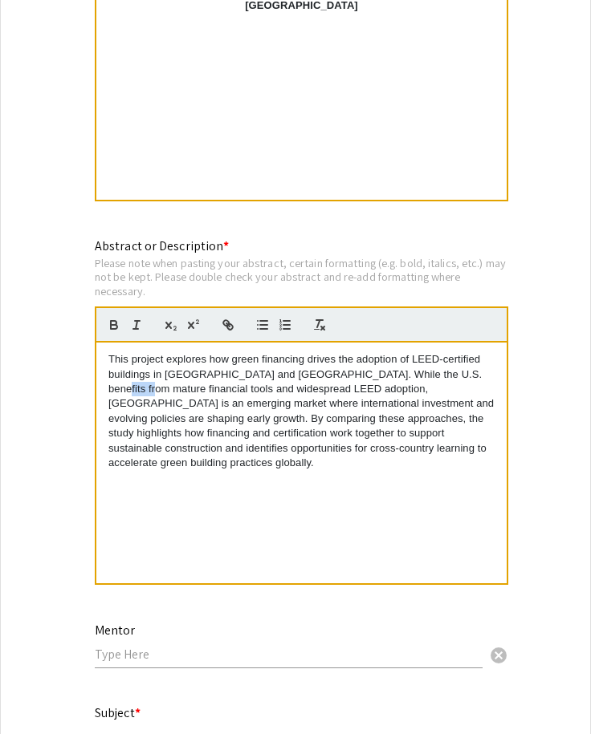
click at [462, 378] on p "This project explores how green financing drives the adoption of LEED-certified…" at bounding box center [301, 411] width 386 height 119
click at [204, 427] on p "This project explores how green financing drives the adoption of LEED-certified…" at bounding box center [301, 411] width 386 height 119
click at [342, 420] on p "This project explores how green financing drives the adoption of LEED-certified…" at bounding box center [301, 411] width 386 height 119
click at [331, 421] on p "This project explores how green financing drives the adoption of LEED-certified…" at bounding box center [301, 411] width 386 height 119
click at [372, 420] on p "This project explores how green financing drives the adoption of LEED-certified…" at bounding box center [301, 411] width 386 height 119
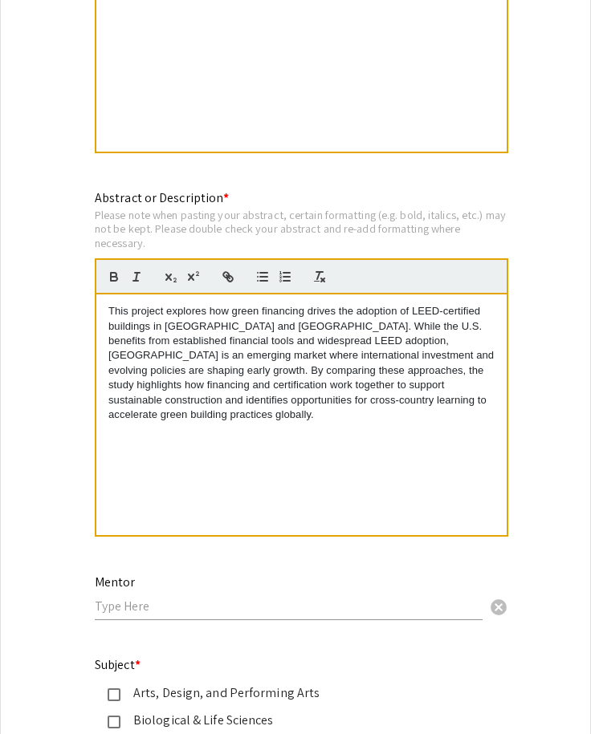
scroll to position [1364, 0]
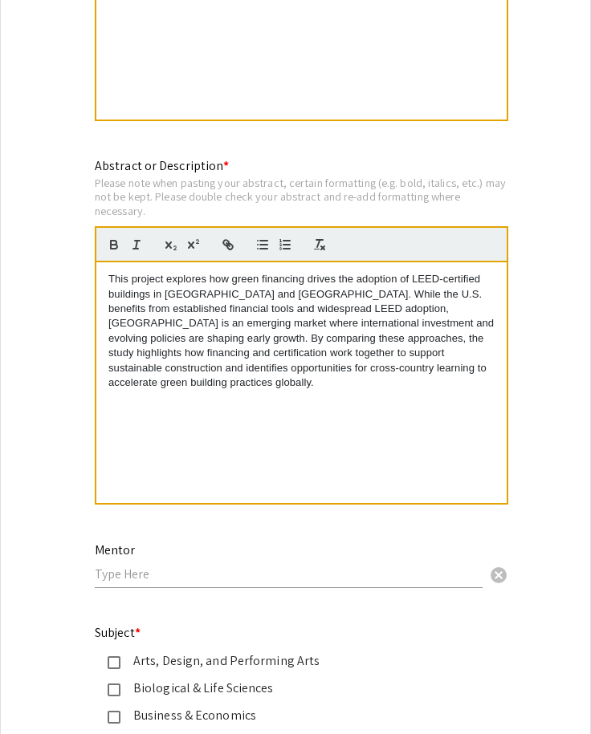
click at [152, 575] on input "text" at bounding box center [289, 574] width 388 height 17
type input "M"
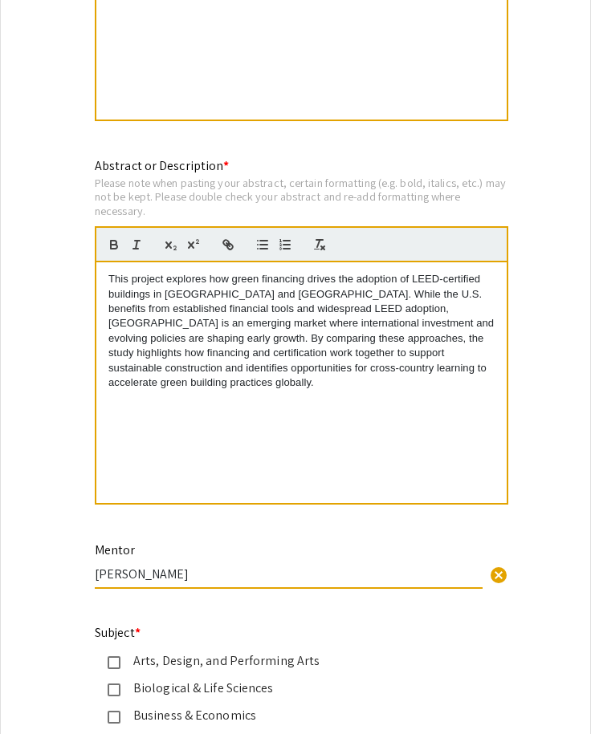
type input "[PERSON_NAME]"
click at [55, 555] on div "Symposium Presentation Submission UTC Fall Research Conference 2025 Please fill…" at bounding box center [295, 53] width 591 height 2646
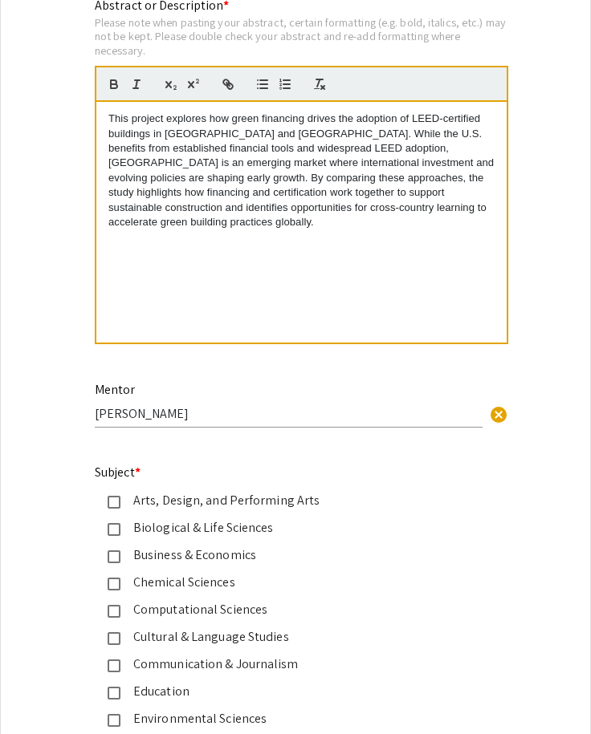
click at [121, 558] on div "Business & Economics" at bounding box center [288, 555] width 337 height 19
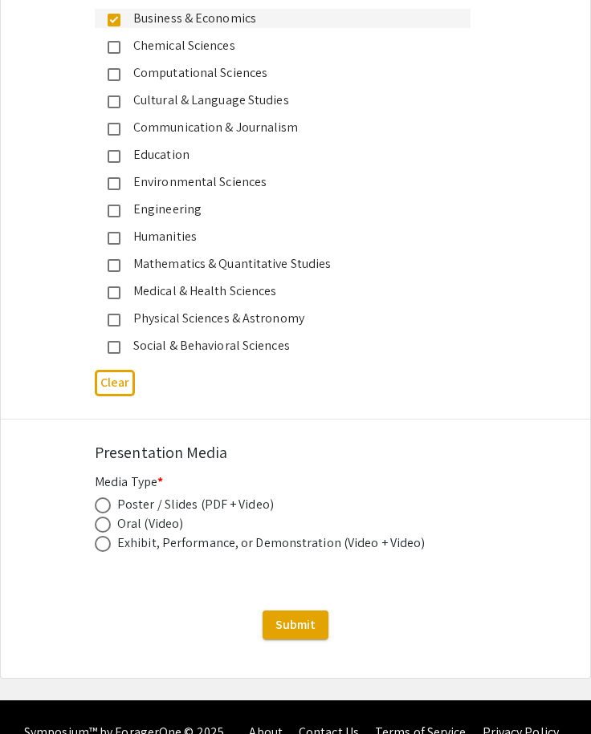
scroll to position [2092, 0]
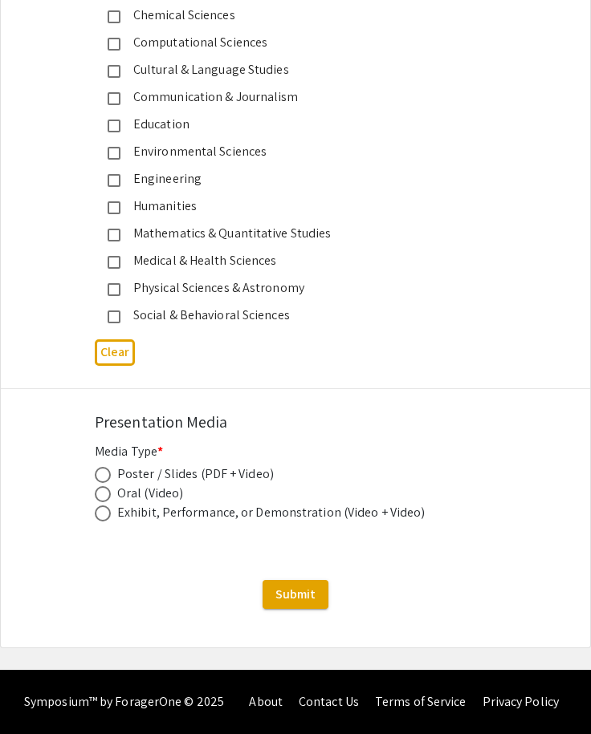
click at [98, 471] on span at bounding box center [103, 475] width 16 height 16
click at [98, 471] on input "radio" at bounding box center [103, 475] width 16 height 16
radio input "true"
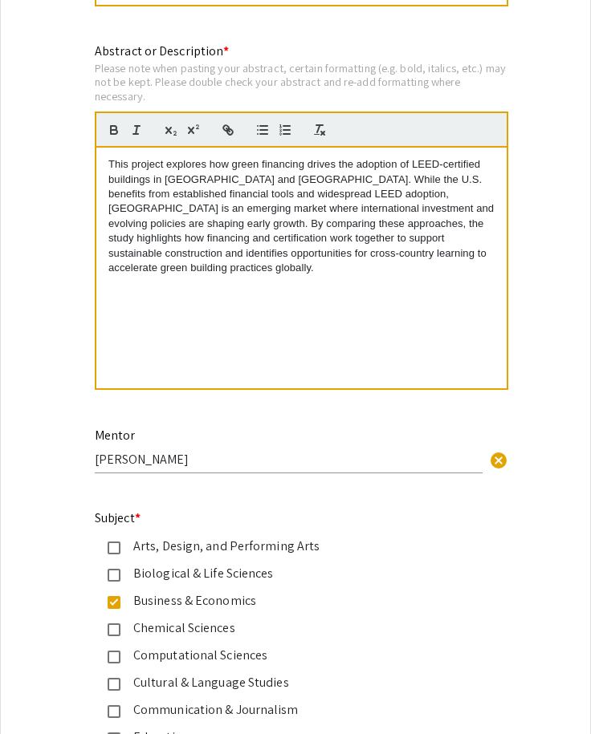
scroll to position [1450, 0]
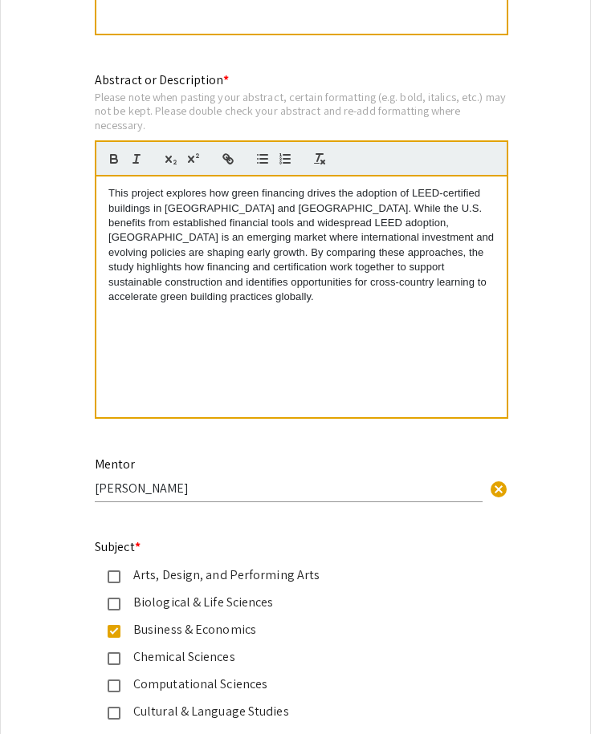
click at [213, 303] on p "This project explores how green financing drives the adoption of LEED-certified…" at bounding box center [301, 245] width 386 height 119
click at [169, 297] on p "This project explores how green financing drives the adoption of LEED-certified…" at bounding box center [301, 245] width 386 height 119
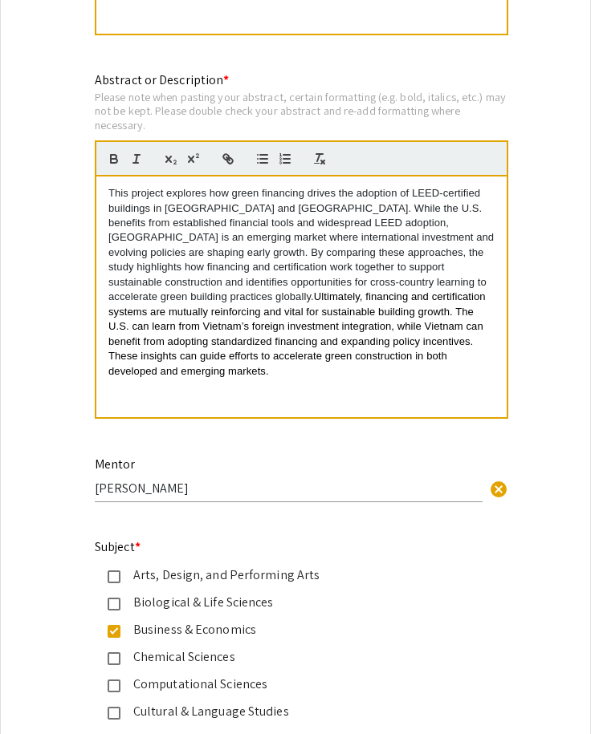
click at [514, 432] on div "Symposium Presentation Submission UTC Fall Research Conference 2025 Please fill…" at bounding box center [295, 170] width 591 height 3052
click at [262, 300] on span "Ultimately, financing and certification systems are mutually reinforcing and vi…" at bounding box center [298, 333] width 380 height 86
click at [290, 309] on span "Ultimately, financing and certification systems are mutually reinforcing and vi…" at bounding box center [298, 333] width 380 height 86
click at [398, 347] on span "Ultimately, financing and certification systems are mutually reinforcing and vi…" at bounding box center [298, 333] width 380 height 86
click at [351, 311] on span "Ultimately, financing and certification systems are mutually reinforcing and vi…" at bounding box center [298, 333] width 380 height 86
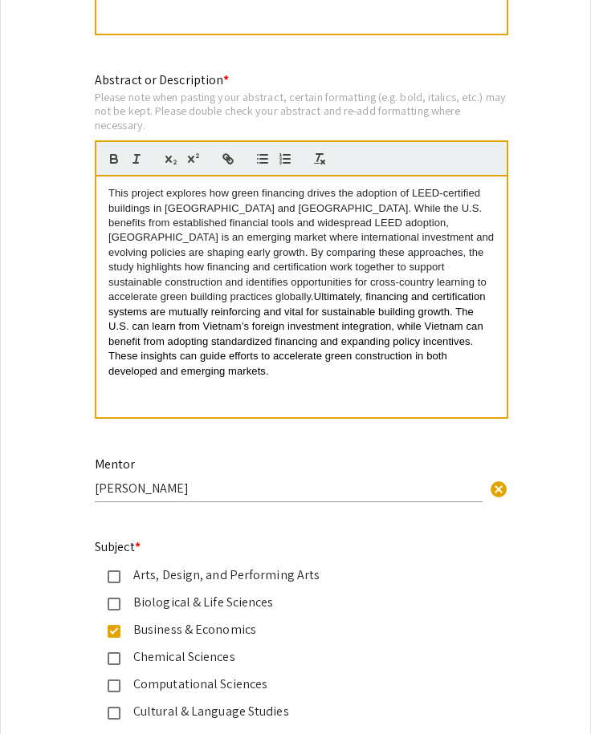
click at [197, 291] on span "Ultimately, financing and certification systems are mutually reinforcing and vi…" at bounding box center [298, 333] width 380 height 86
click at [204, 296] on span "Ultimately, financing and certification systems are mutually reinforcing and vi…" at bounding box center [298, 333] width 380 height 86
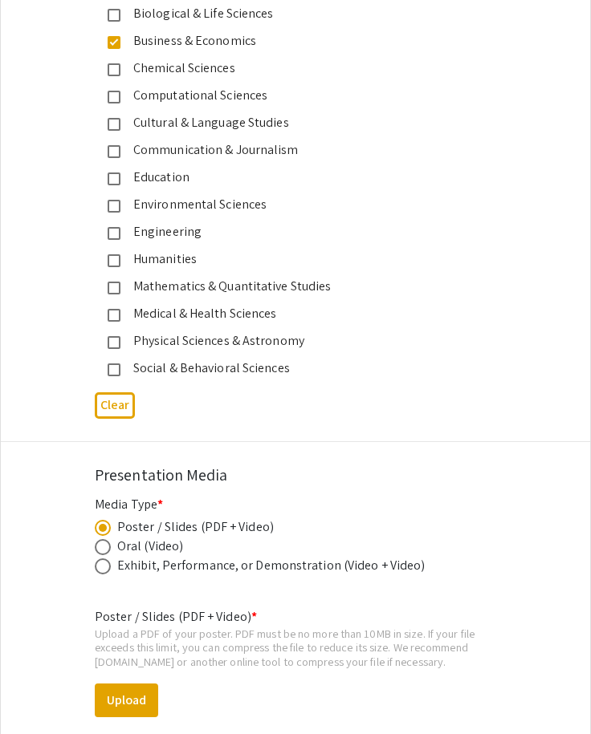
scroll to position [2252, 0]
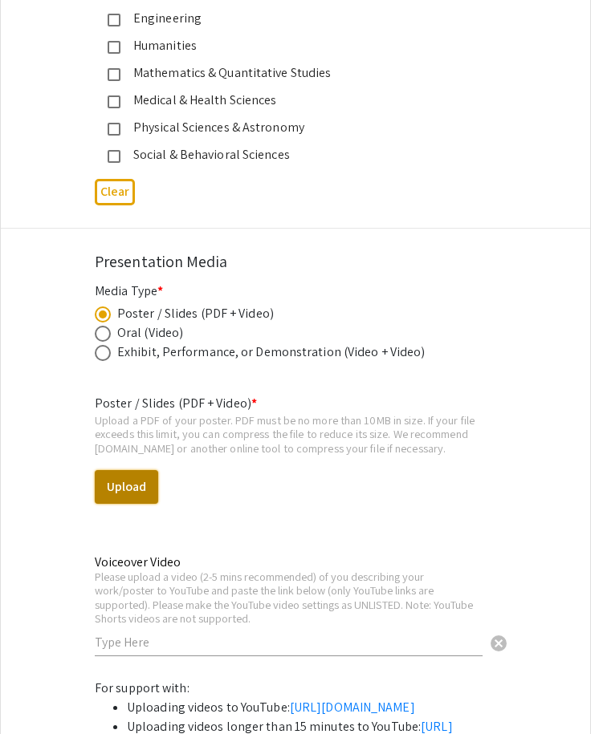
click at [146, 490] on button "Upload" at bounding box center [126, 487] width 63 height 34
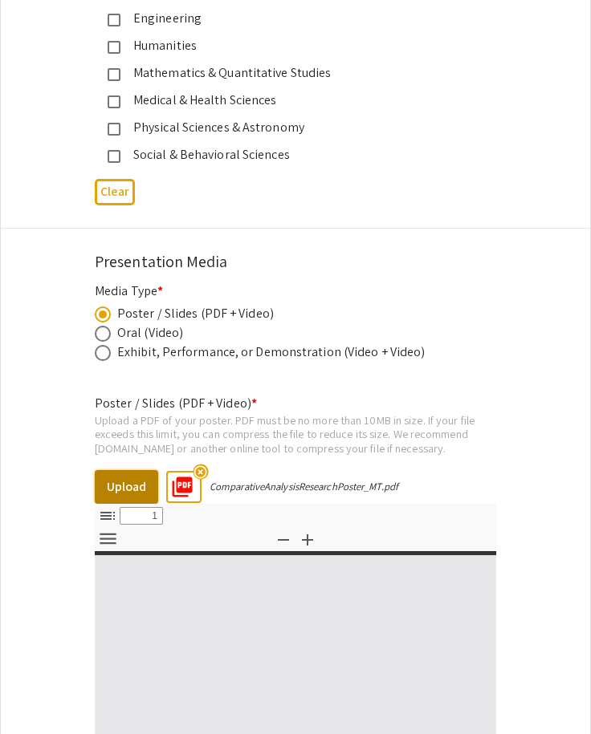
select select "custom"
type input "0"
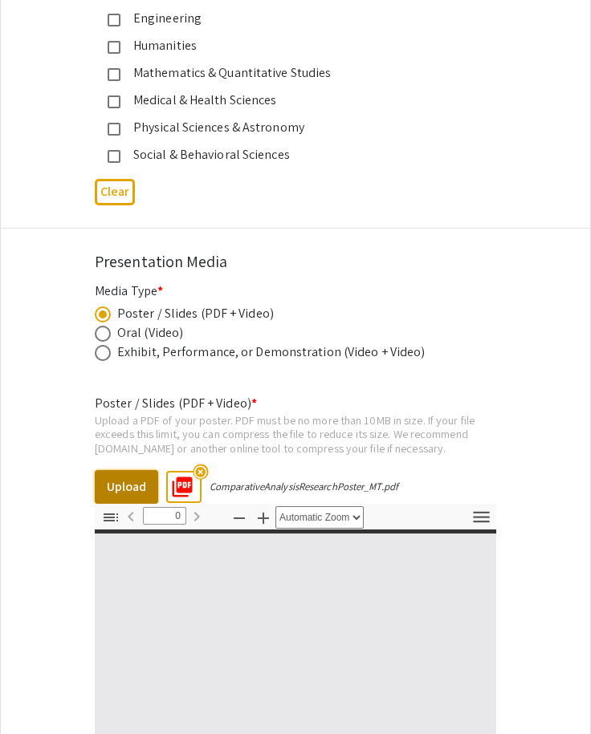
select select "custom"
type input "1"
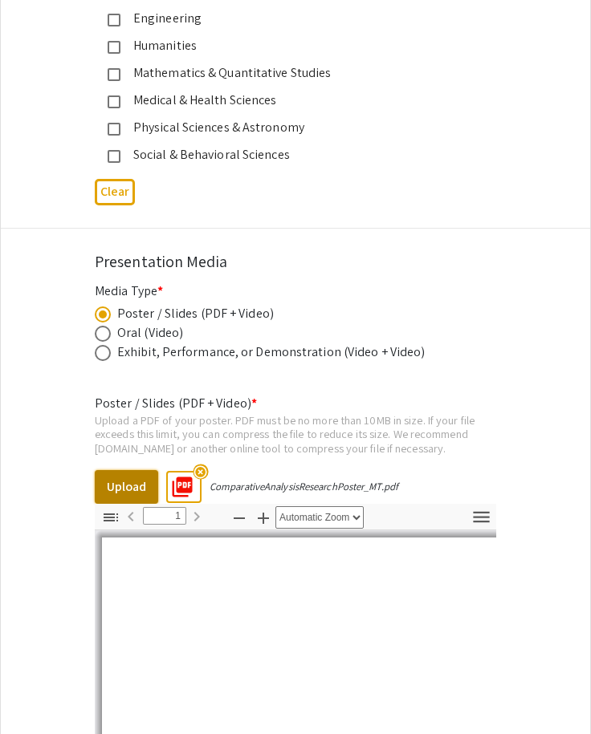
scroll to position [2493, 0]
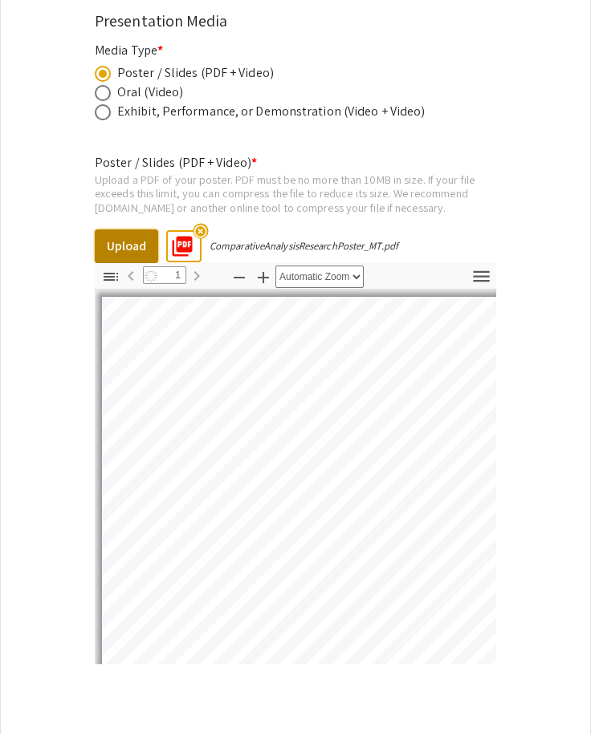
select select "auto"
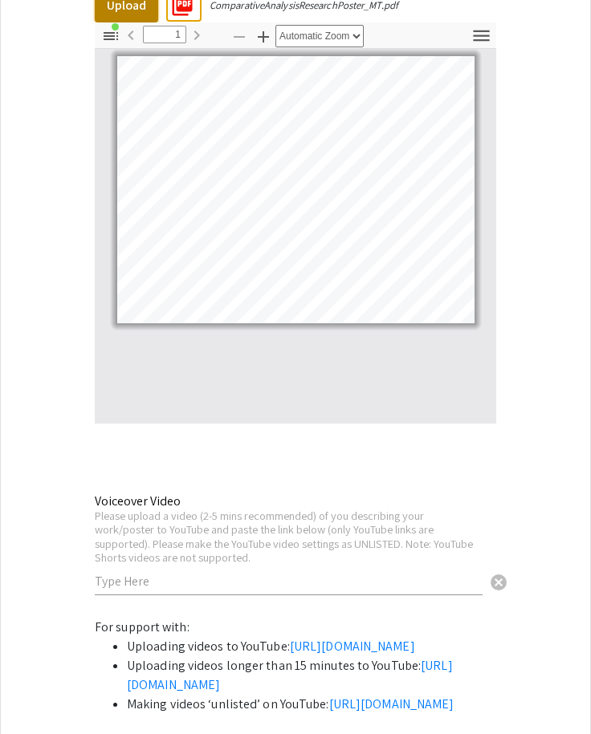
scroll to position [2654, 0]
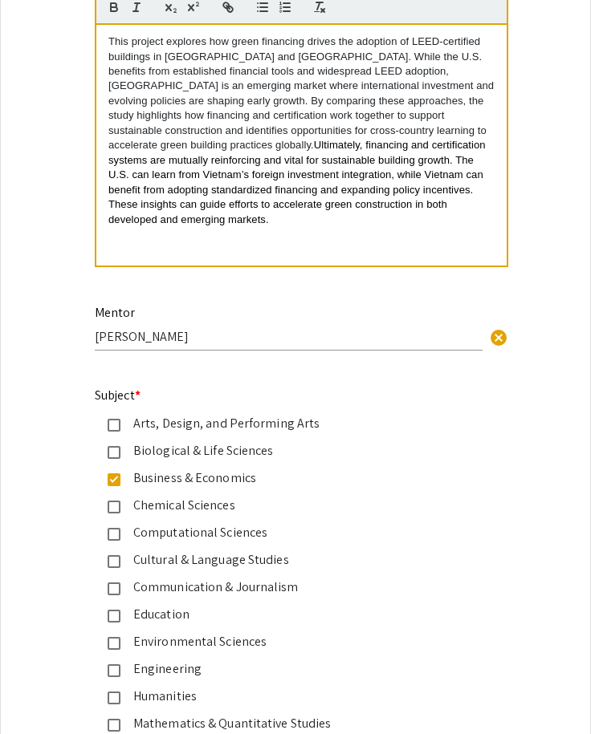
scroll to position [1571, 0]
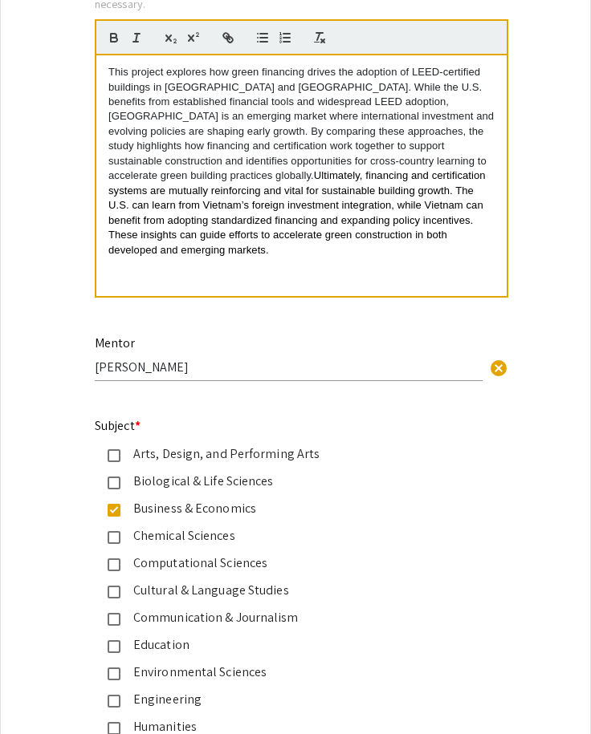
click at [255, 164] on p "This project explores how green financing drives the adoption of LEED-certified…" at bounding box center [301, 161] width 386 height 193
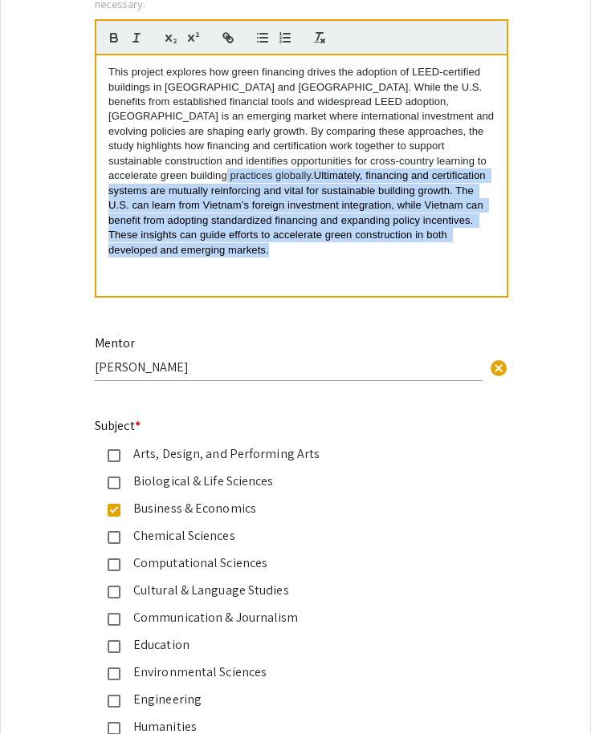
drag, startPoint x: 489, startPoint y: 238, endPoint x: 145, endPoint y: 182, distance: 348.7
click at [145, 182] on p "This project explores how green financing drives the adoption of LEED-certified…" at bounding box center [301, 161] width 386 height 193
click at [197, 182] on p "This project explores how green financing drives the adoption of LEED-certified…" at bounding box center [301, 161] width 386 height 193
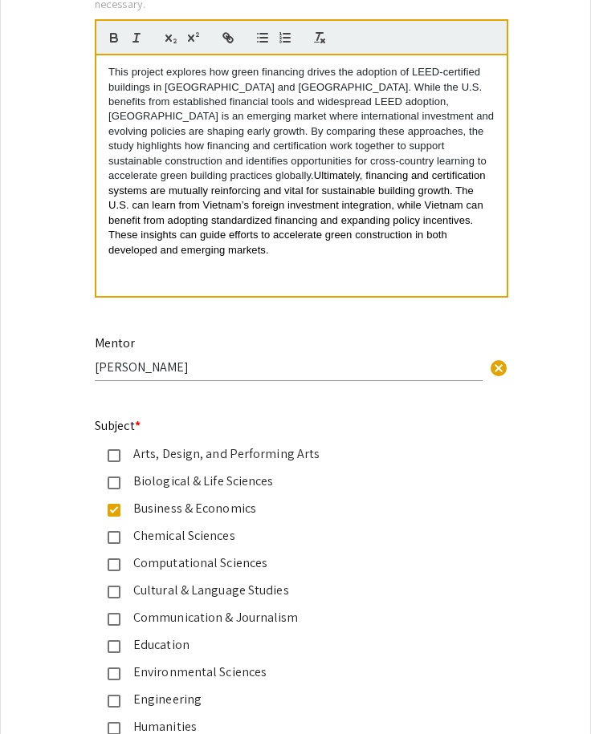
drag, startPoint x: 250, startPoint y: 197, endPoint x: 259, endPoint y: 192, distance: 10.8
click at [250, 197] on p "This project explores how green financing drives the adoption of LEED-certified…" at bounding box center [301, 161] width 386 height 193
drag, startPoint x: 197, startPoint y: 177, endPoint x: 151, endPoint y: 182, distance: 46.9
click at [151, 182] on p "This project explores how green financing drives the adoption of LEED-certified…" at bounding box center [301, 161] width 386 height 193
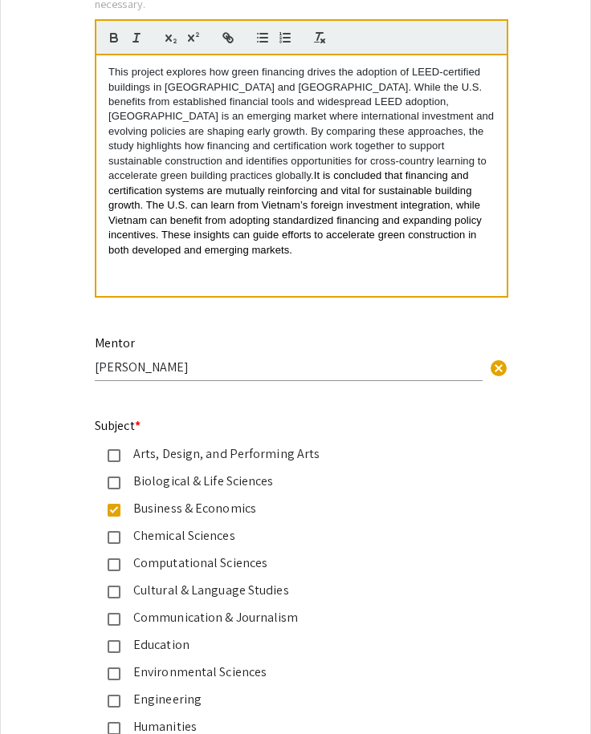
click at [152, 173] on span "It is concluded that financing and certification systems are mutually reinforci…" at bounding box center [296, 212] width 376 height 86
click at [149, 174] on span "It is concluded that financing and certification systems are mutually reinforci…" at bounding box center [296, 212] width 376 height 86
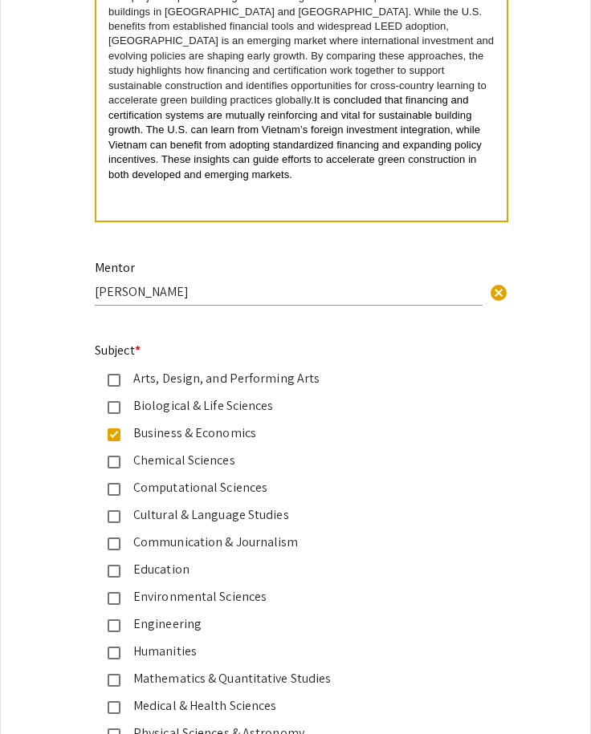
scroll to position [1651, 0]
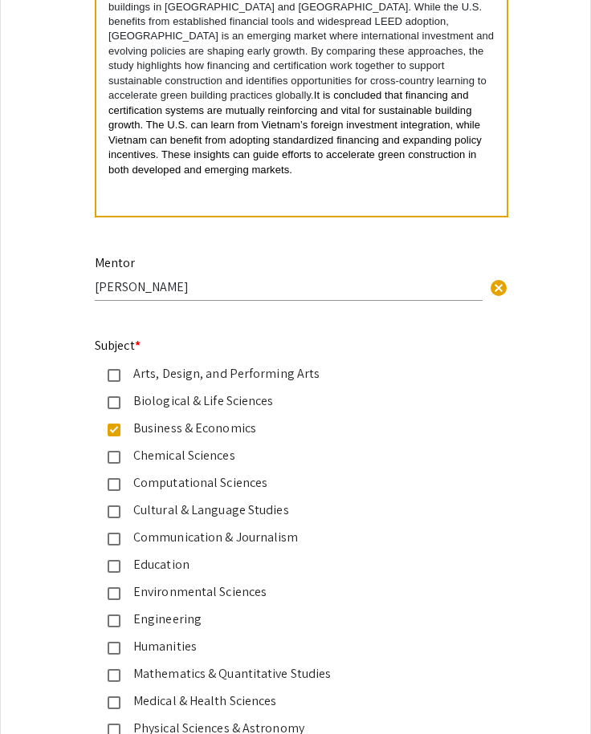
click at [369, 153] on span "It is concluded that financing and certification systems are mutually reinforci…" at bounding box center [296, 132] width 376 height 86
click at [398, 131] on span "It is concluded that financing and certification systems are mutually reinforci…" at bounding box center [296, 132] width 376 height 86
click at [456, 94] on span "It is concluded that financing and certification systems are mutually reinforci…" at bounding box center [296, 132] width 376 height 86
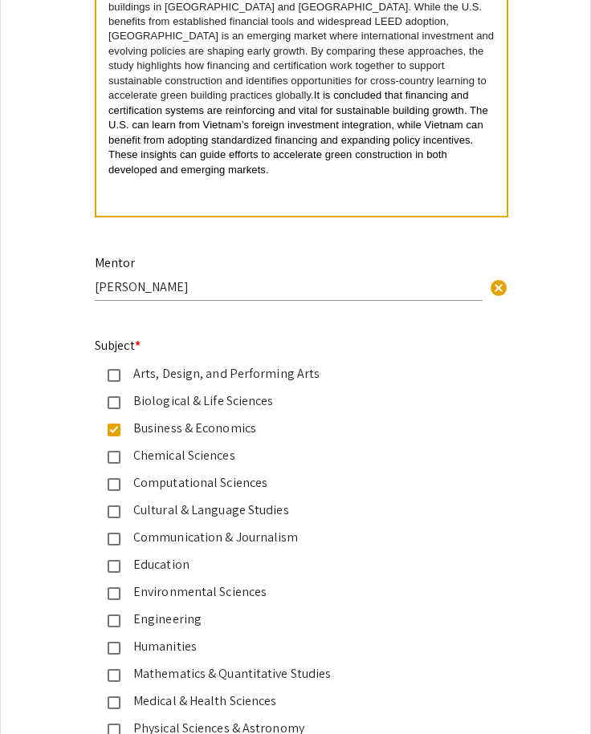
click at [210, 127] on span "It is concluded that financing and certification systems are reinforcing and vi…" at bounding box center [299, 132] width 383 height 86
drag, startPoint x: 212, startPoint y: 128, endPoint x: 442, endPoint y: 113, distance: 230.7
click at [442, 113] on span "It is concluded that financing and certification systems are reinforcing and vi…" at bounding box center [299, 132] width 383 height 86
copy span "foreign investment integration"
click at [210, 124] on span "It is concluded that financing and certification systems are reinforcing and vi…" at bounding box center [299, 132] width 383 height 86
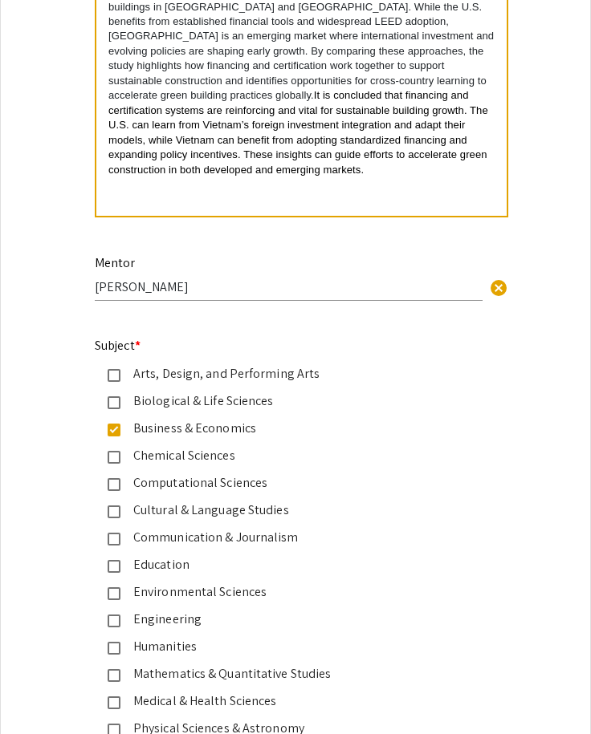
click at [278, 237] on div "Abstract or Description * Please note when pasting your abstract, certain forma…" at bounding box center [295, 54] width 425 height 371
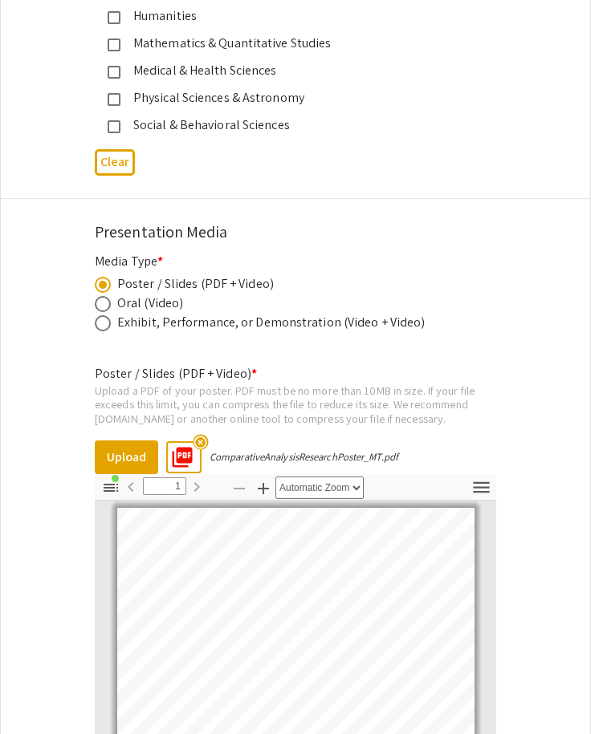
scroll to position [3015, 0]
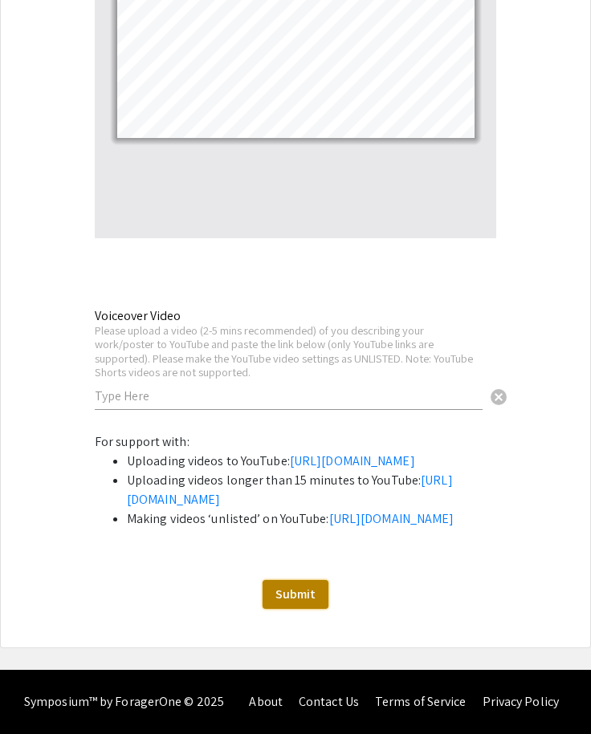
click at [292, 587] on span "Submit" at bounding box center [295, 594] width 40 height 17
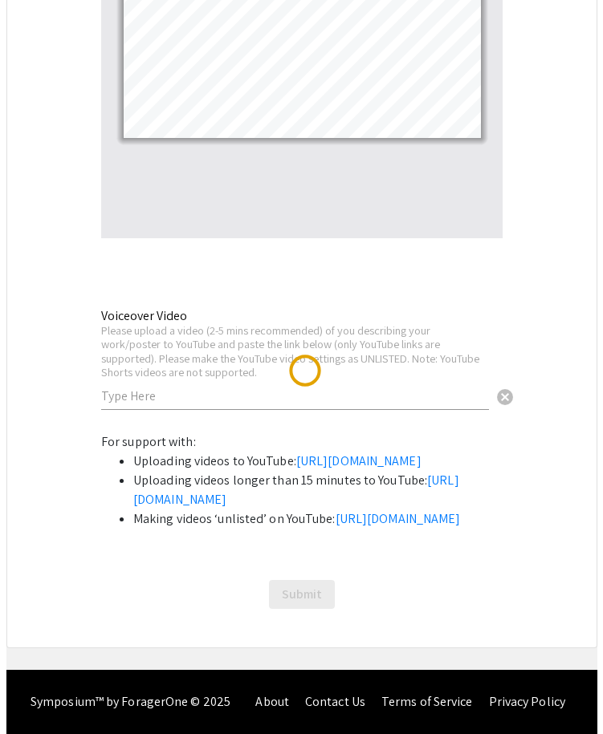
scroll to position [0, 0]
